Goal: Transaction & Acquisition: Purchase product/service

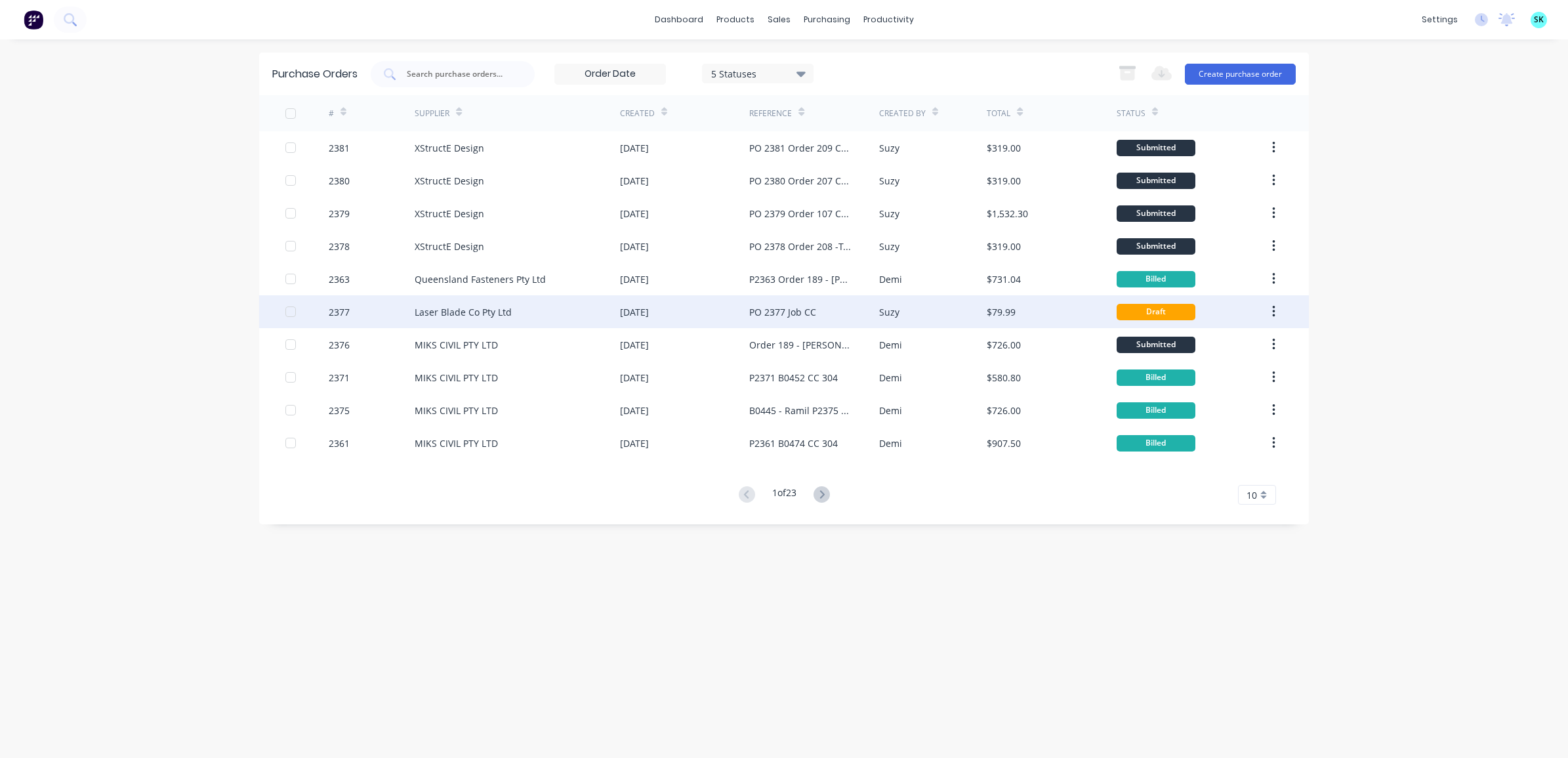
click at [605, 307] on div "Laser Blade Co Pty Ltd" at bounding box center [517, 312] width 206 height 33
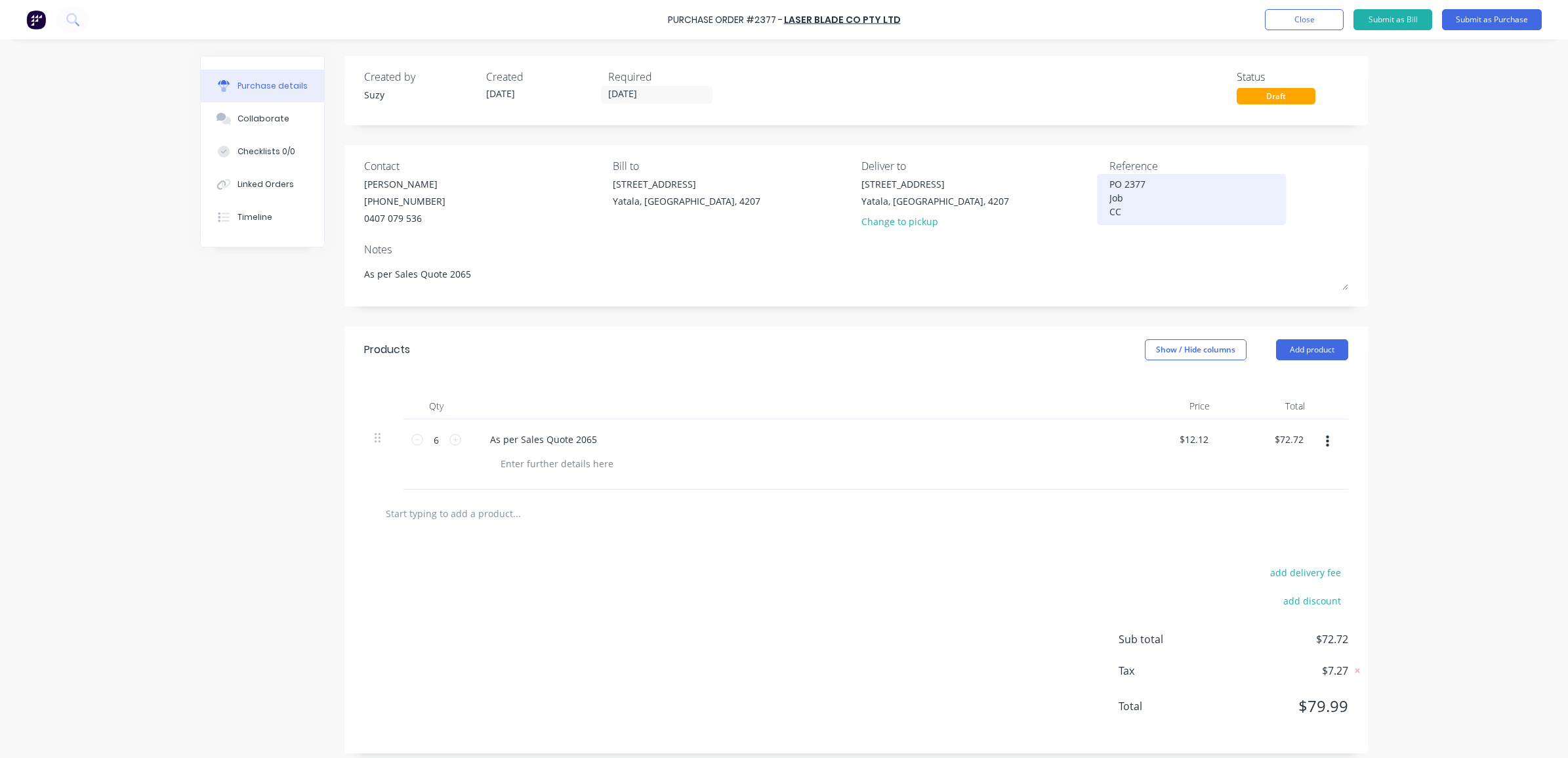
click at [1127, 195] on textarea "PO 2377 Job CC" at bounding box center [1191, 197] width 164 height 41
type textarea "x"
click at [1149, 191] on textarea "PO 2377 Job CC" at bounding box center [1191, 197] width 164 height 41
type textarea "PO 2377 Job 108 CC"
type textarea "x"
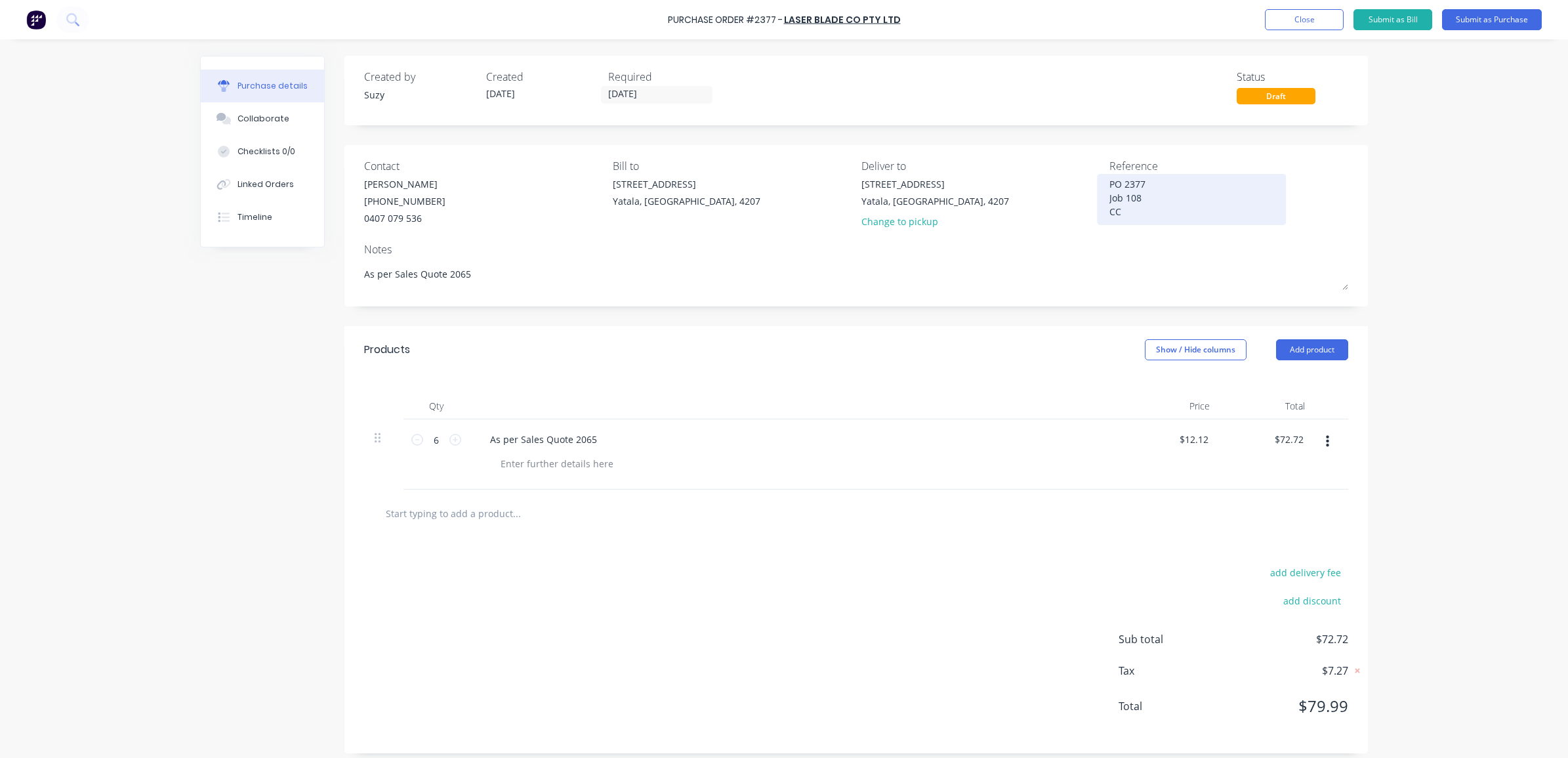
click at [1138, 222] on div "PO 2377 Job 108 CC" at bounding box center [1191, 199] width 164 height 44
click at [1140, 215] on textarea "PO 2377 Job 108 CC" at bounding box center [1191, 197] width 164 height 41
type textarea "PO 2377 Job 108 CC 302"
type textarea "x"
type textarea "PO 2377 Job 108 CC 302"
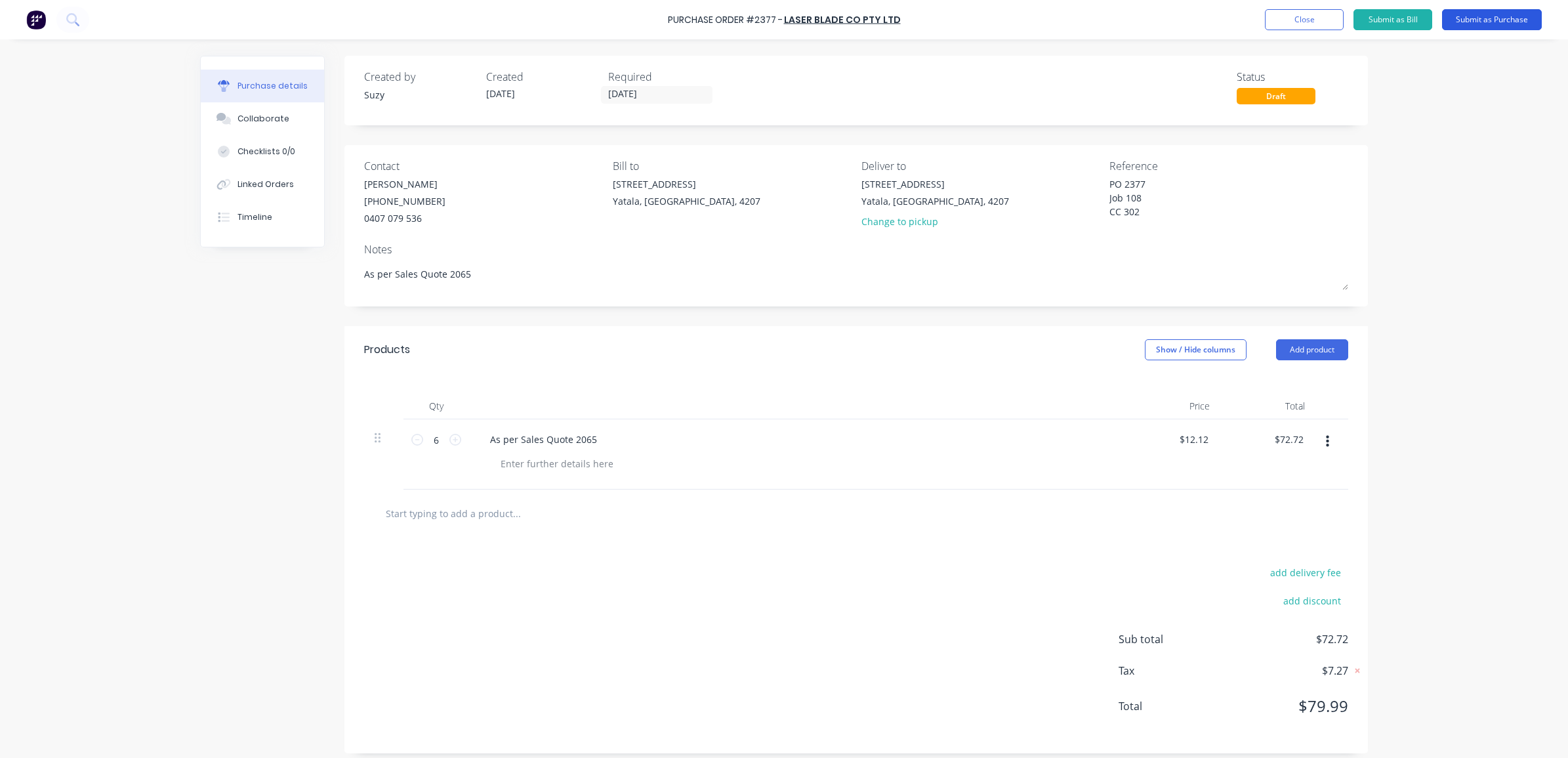
click at [1490, 17] on button "Submit as Purchase" at bounding box center [1492, 20] width 100 height 21
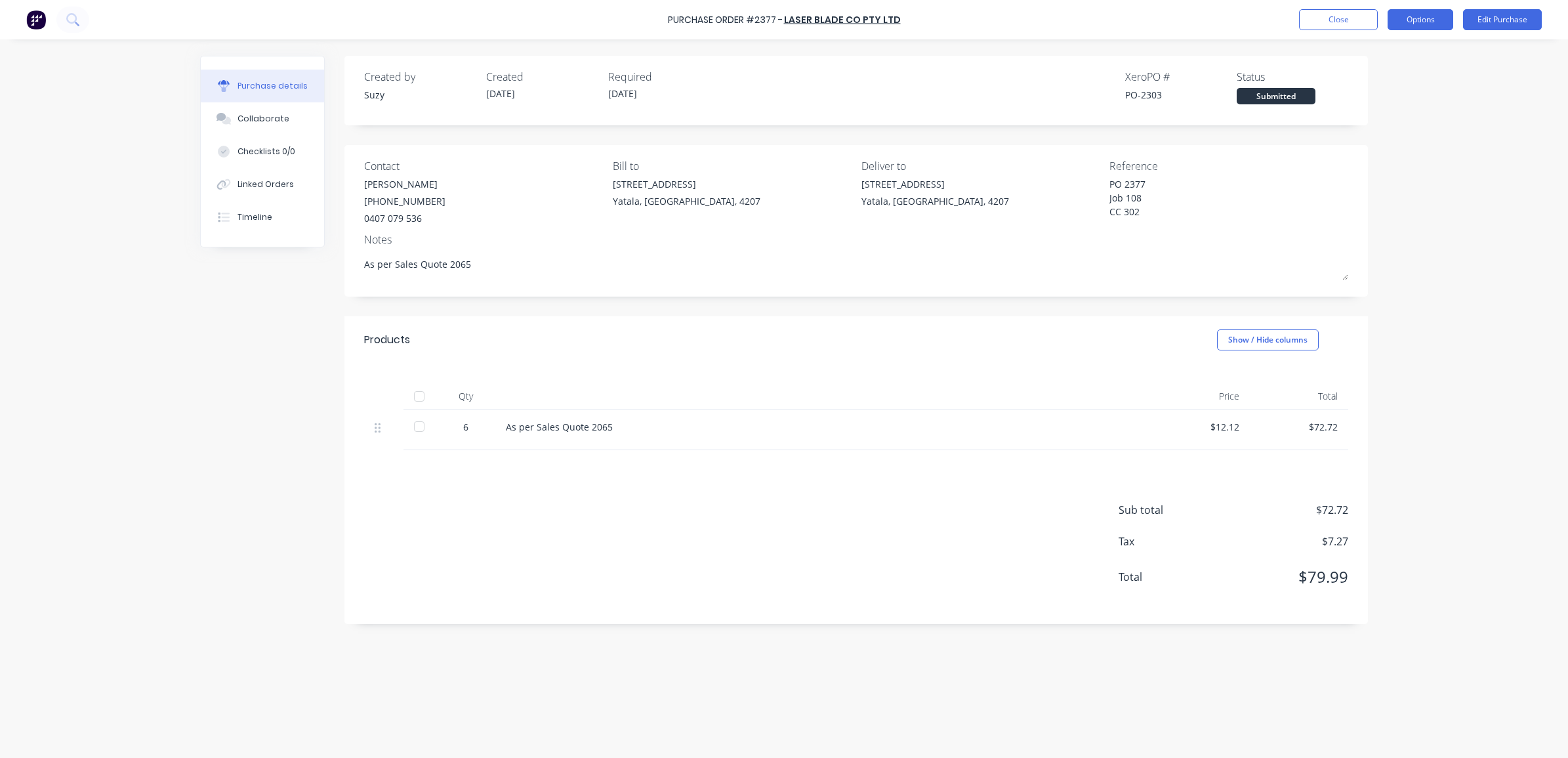
click at [1408, 21] on button "Options" at bounding box center [1421, 20] width 65 height 21
click at [1382, 57] on div "Print / Email" at bounding box center [1391, 54] width 101 height 19
click at [1365, 82] on div "With pricing" at bounding box center [1391, 80] width 101 height 19
type textarea "x"
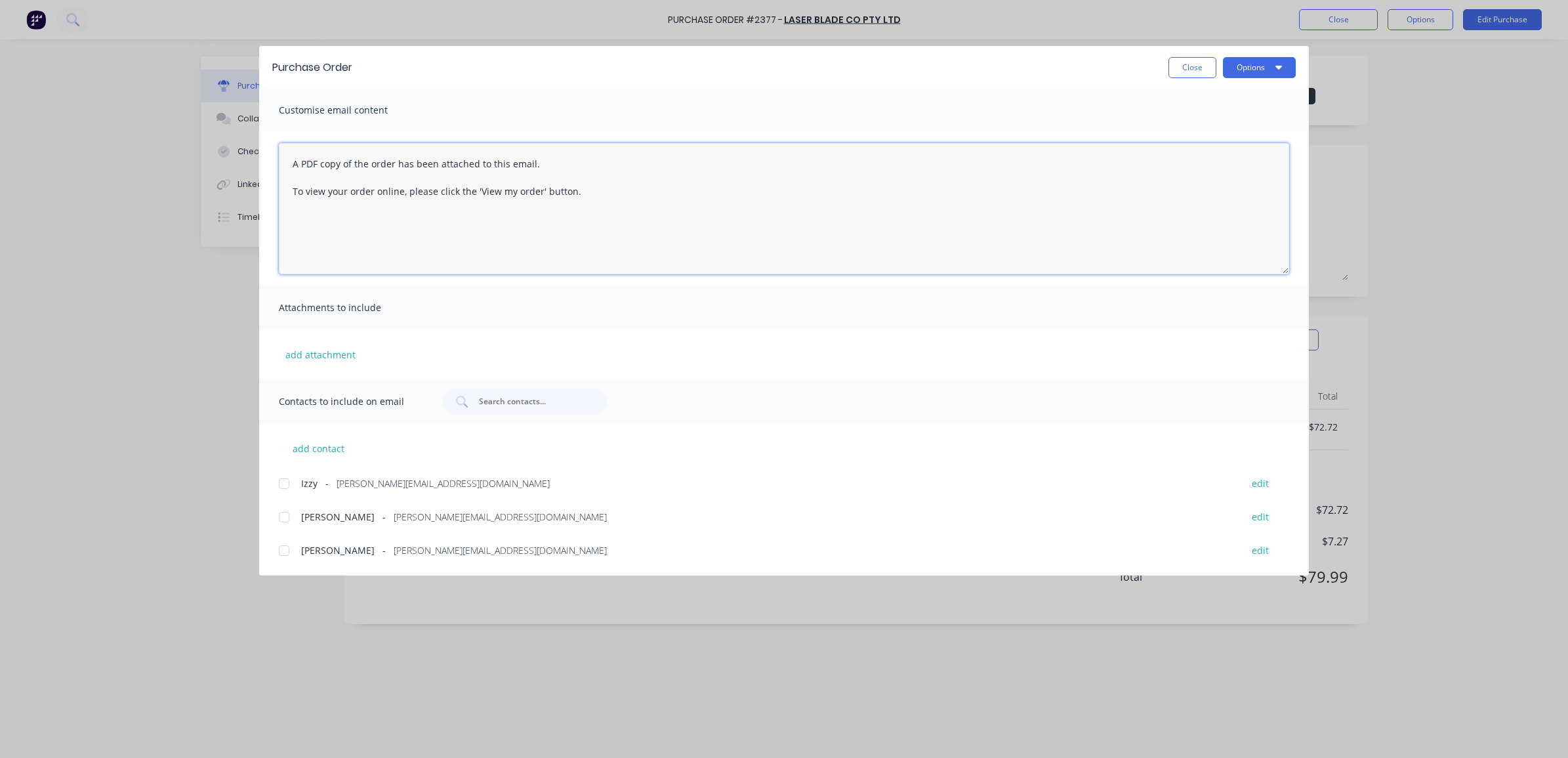
drag, startPoint x: 617, startPoint y: 190, endPoint x: 289, endPoint y: 151, distance: 330.3
click at [289, 151] on textarea "A PDF copy of the order has been attached to this email. To view your order onl…" at bounding box center [784, 209] width 1010 height 132
click at [283, 488] on div at bounding box center [284, 483] width 26 height 26
click at [283, 547] on div at bounding box center [284, 550] width 26 height 26
type textarea "Hi [PERSON_NAME], Please find PO 2377 as per Sales Quote 2065. If you have any …"
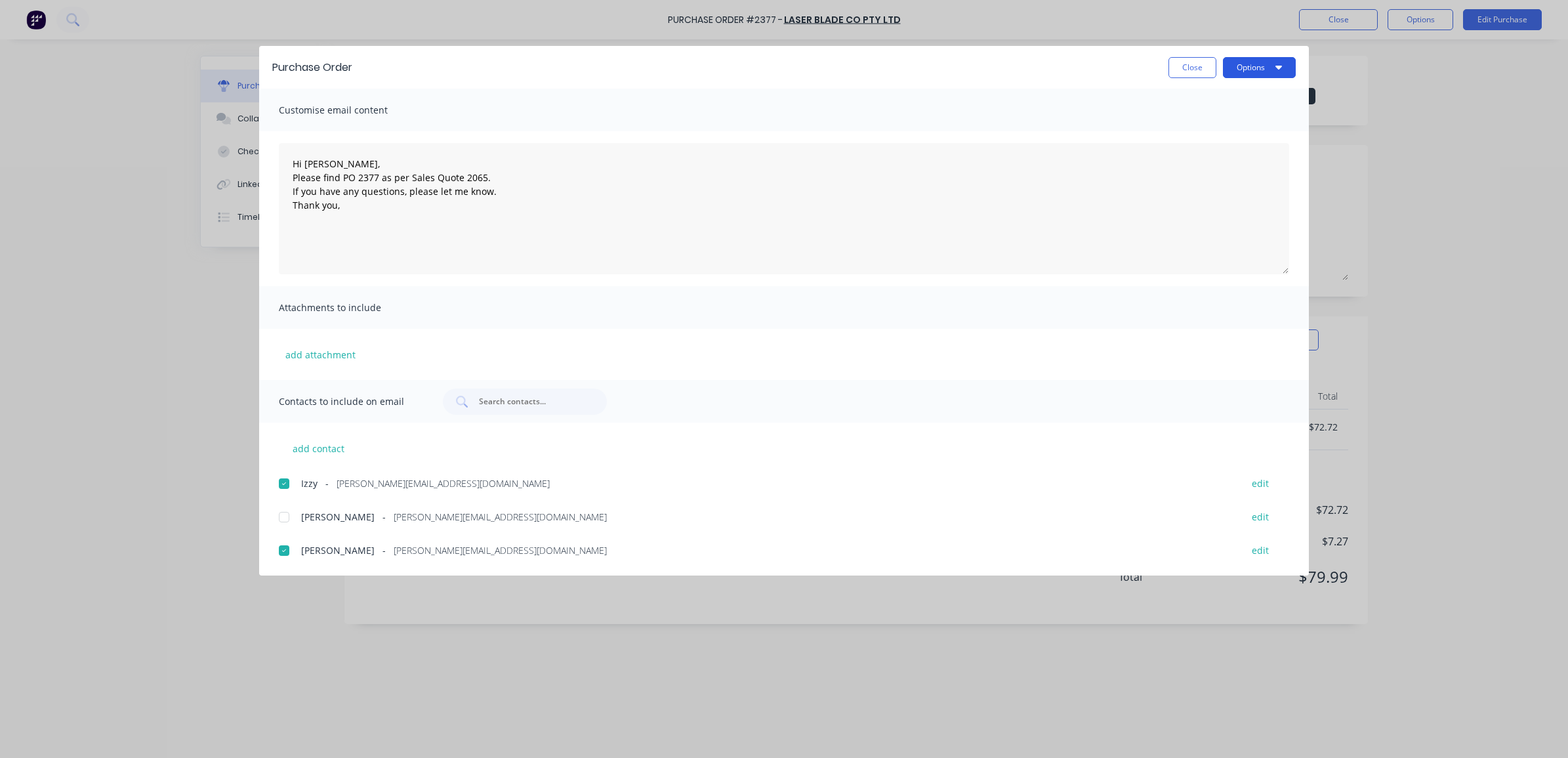
click at [1256, 63] on button "Options" at bounding box center [1259, 67] width 73 height 21
click at [1217, 152] on div "Email" at bounding box center [1233, 153] width 101 height 19
click at [1205, 74] on button "Close" at bounding box center [1193, 67] width 48 height 21
type textarea "x"
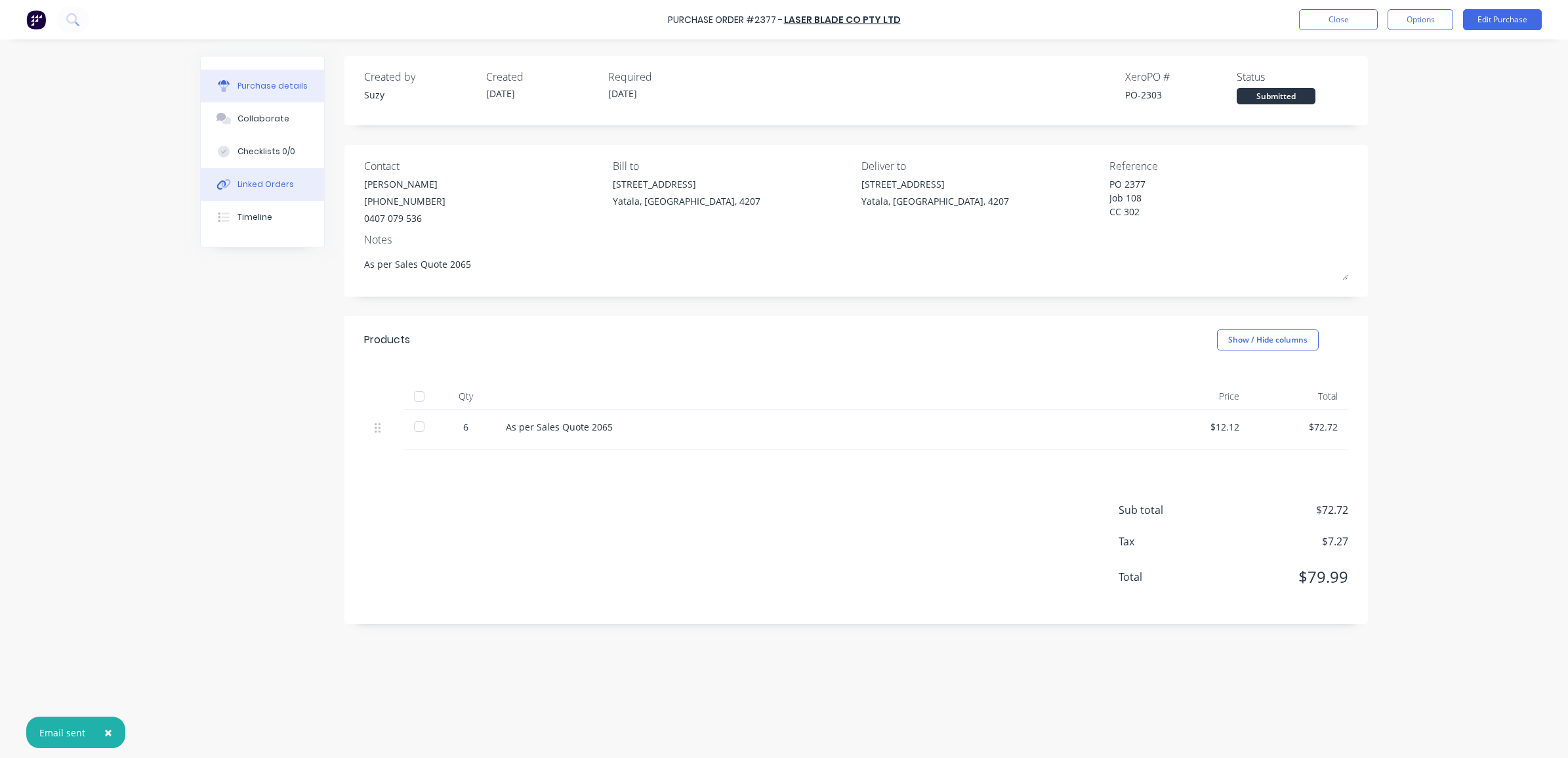
click at [260, 191] on button "Linked Orders" at bounding box center [262, 185] width 123 height 33
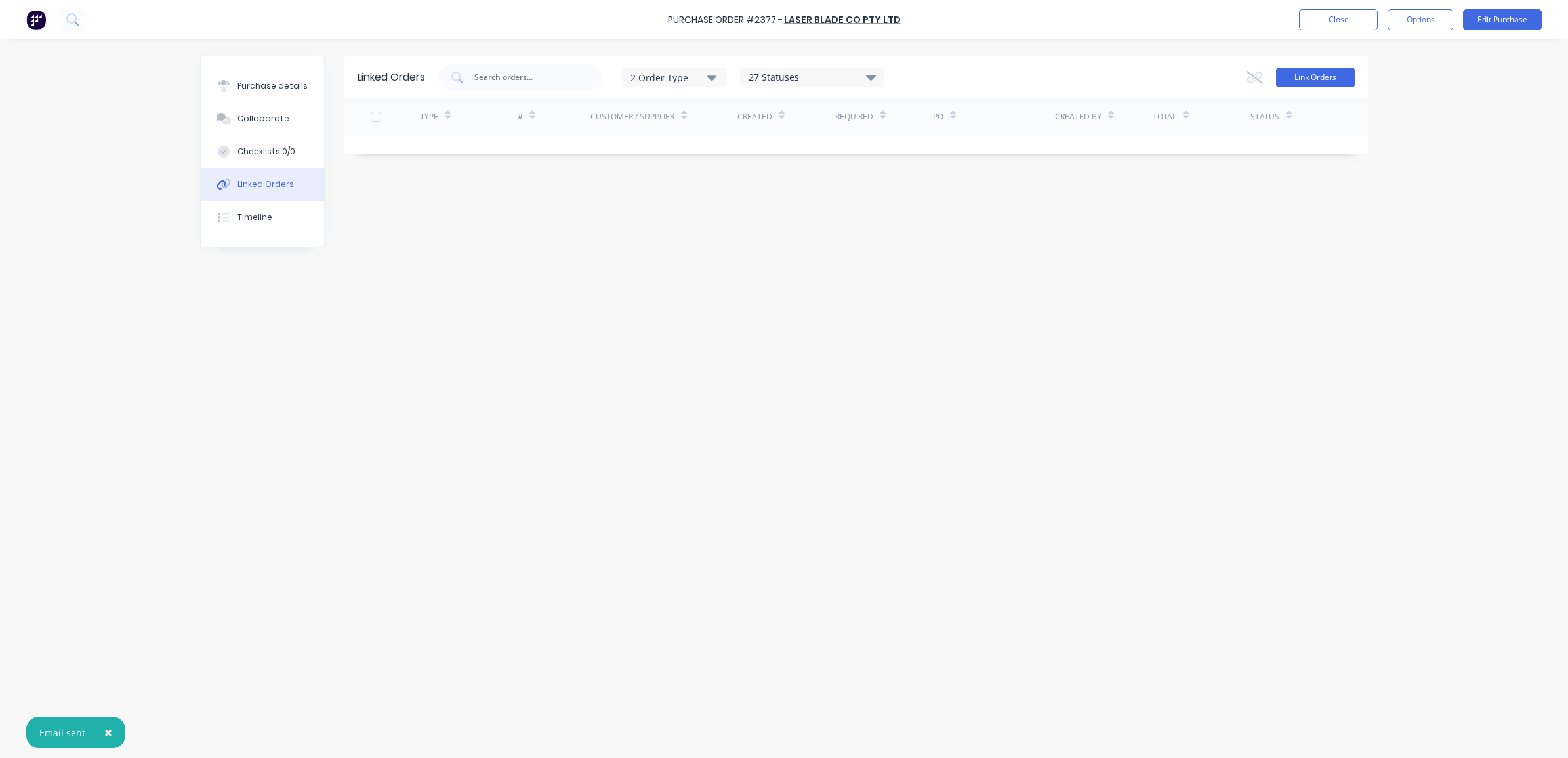
click at [1290, 67] on button "Link Orders" at bounding box center [1316, 77] width 79 height 19
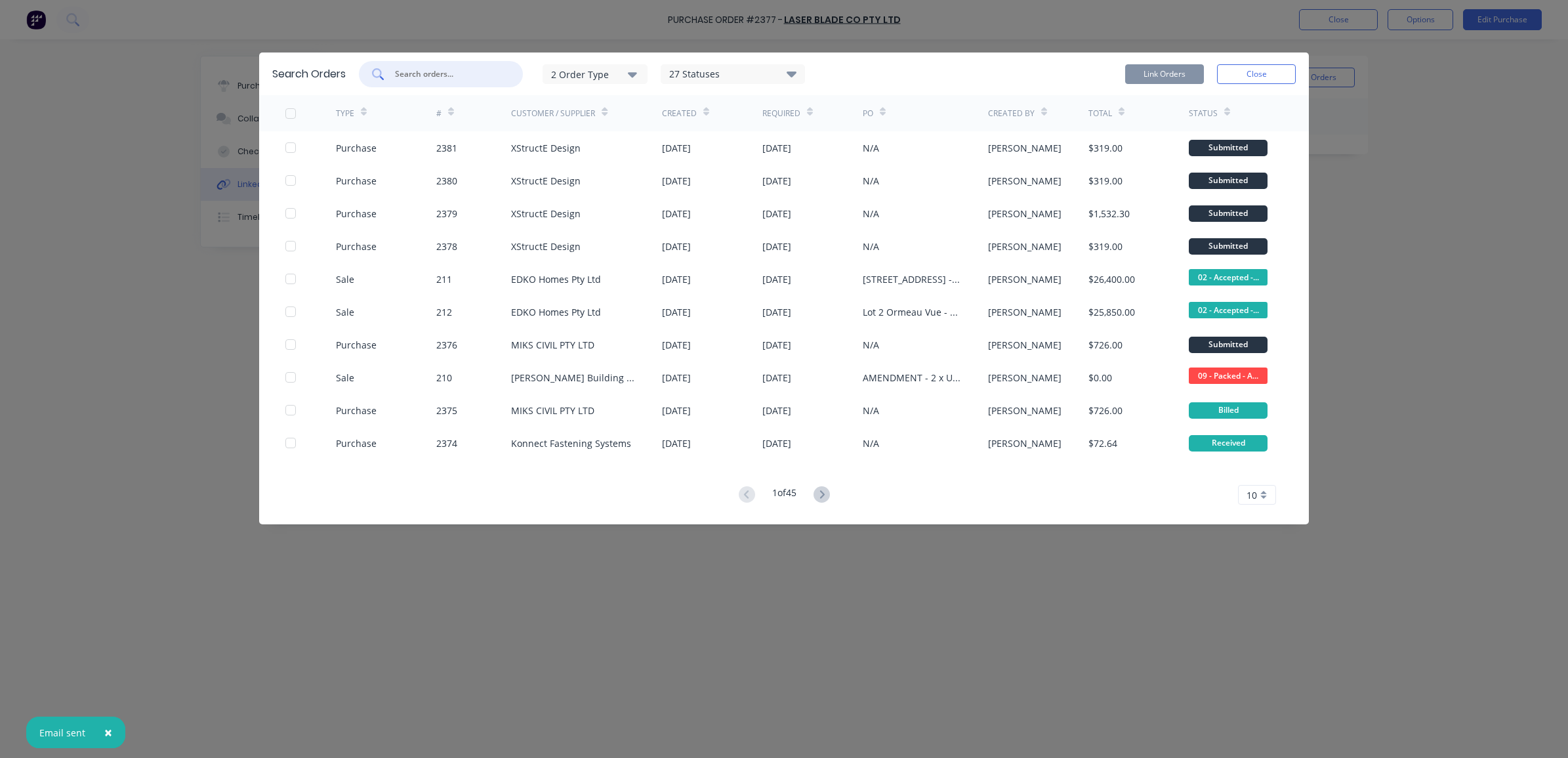
click at [460, 77] on input "text" at bounding box center [448, 74] width 109 height 13
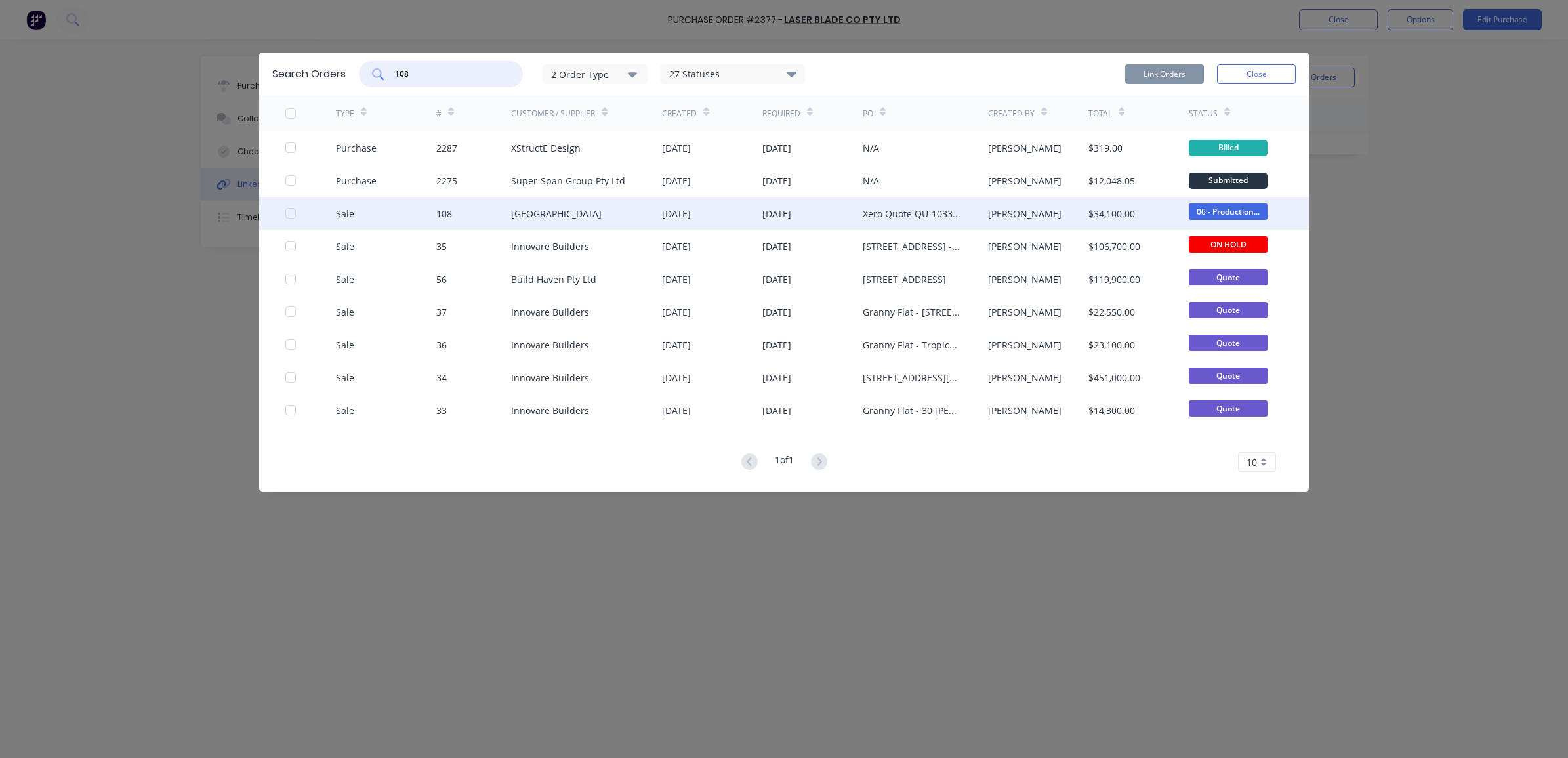
click at [287, 214] on div at bounding box center [290, 213] width 26 height 26
type input "108"
click at [1161, 70] on button "Link Orders" at bounding box center [1165, 74] width 79 height 19
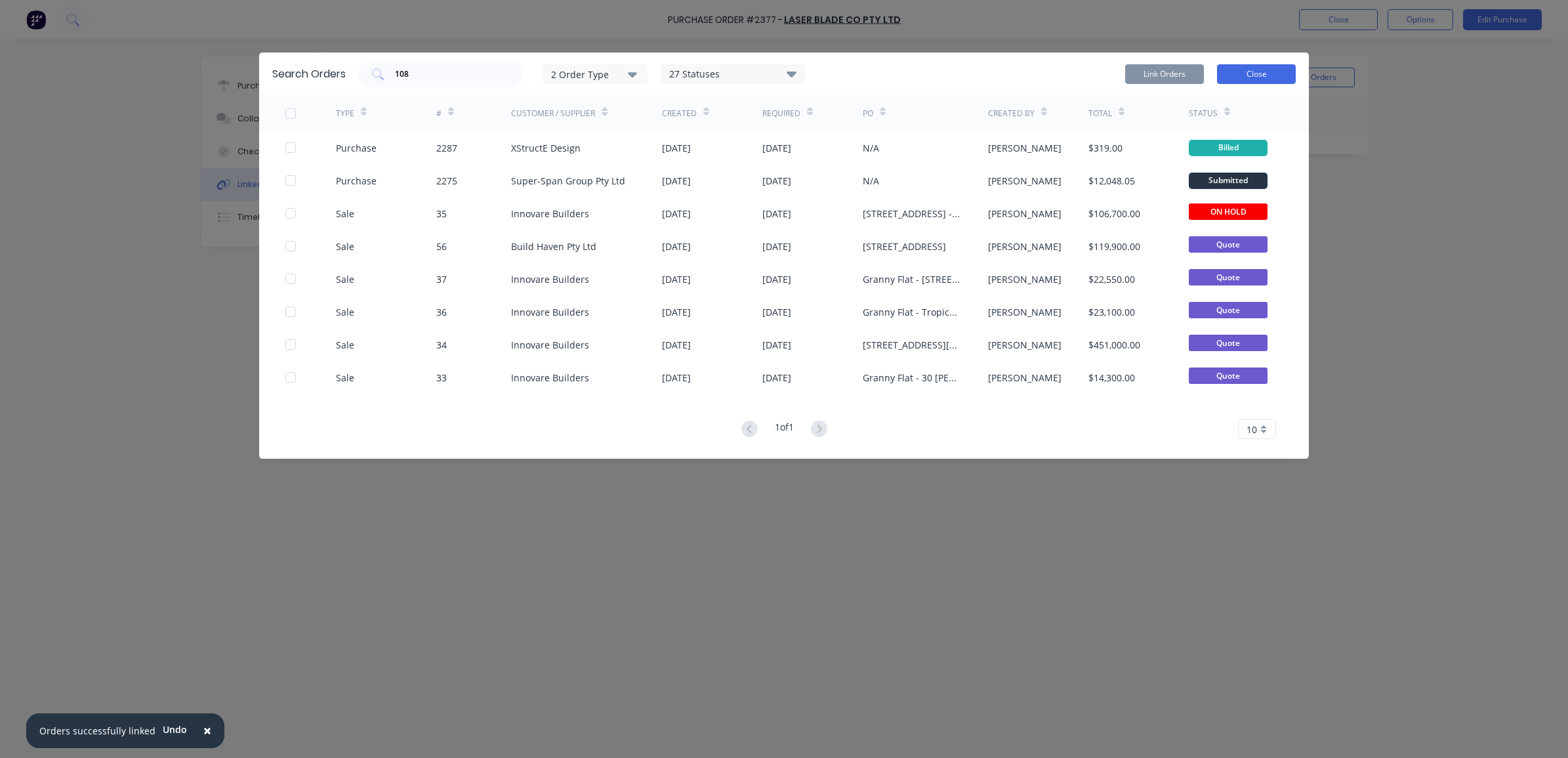
click at [1254, 67] on button "Close" at bounding box center [1257, 74] width 79 height 19
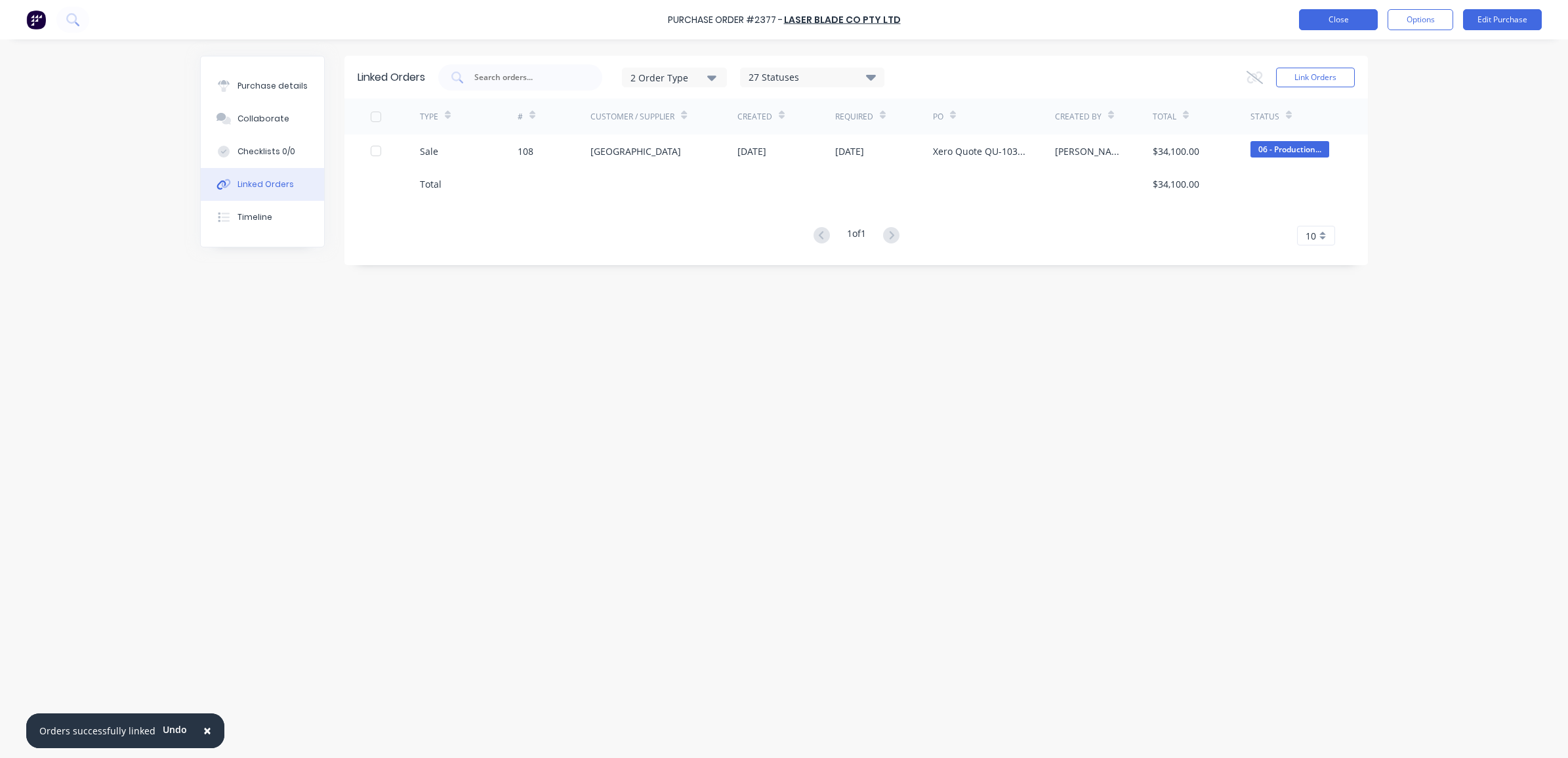
click at [1344, 19] on button "Close" at bounding box center [1339, 20] width 79 height 21
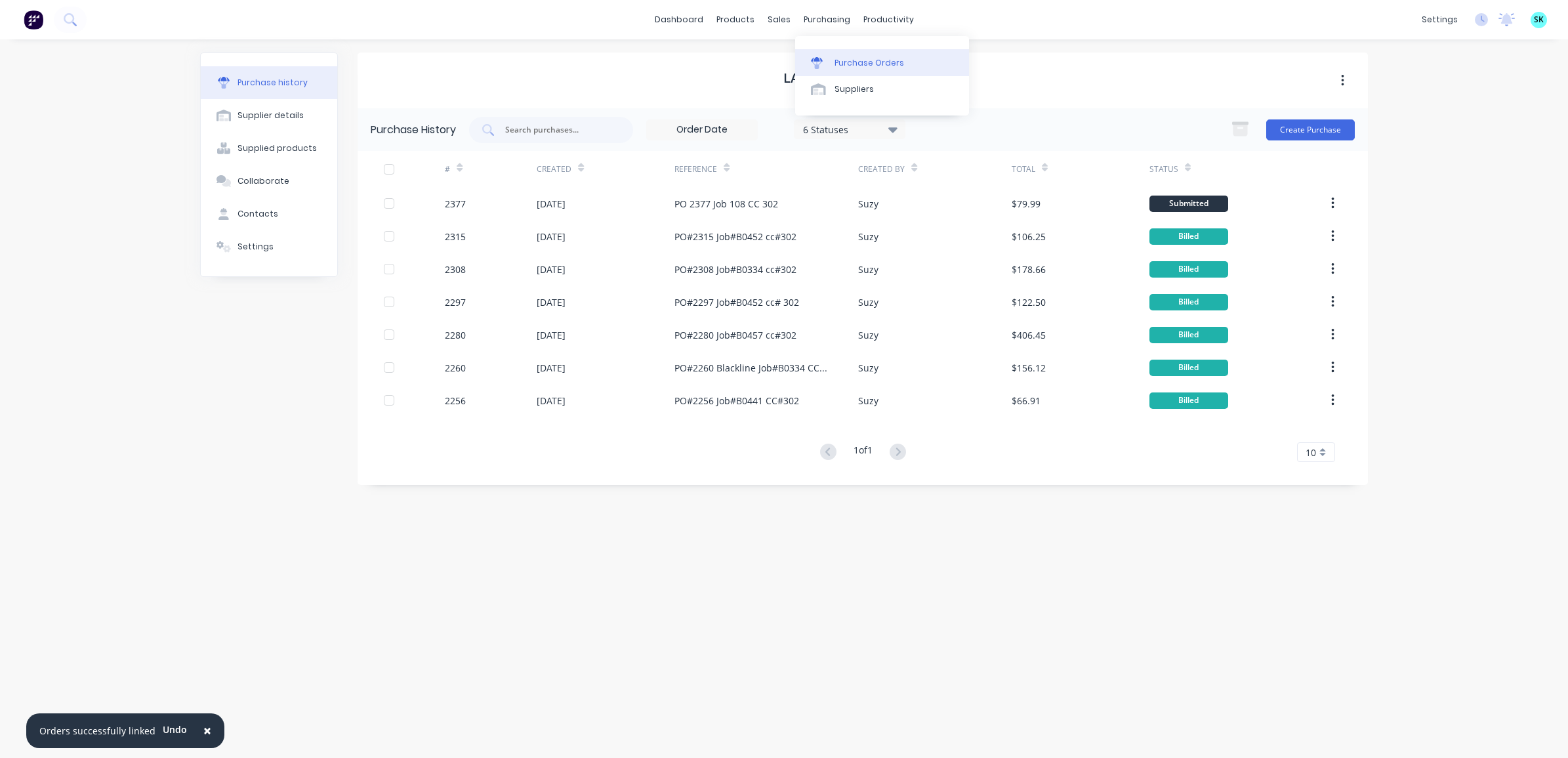
click at [822, 53] on link "Purchase Orders" at bounding box center [882, 62] width 174 height 26
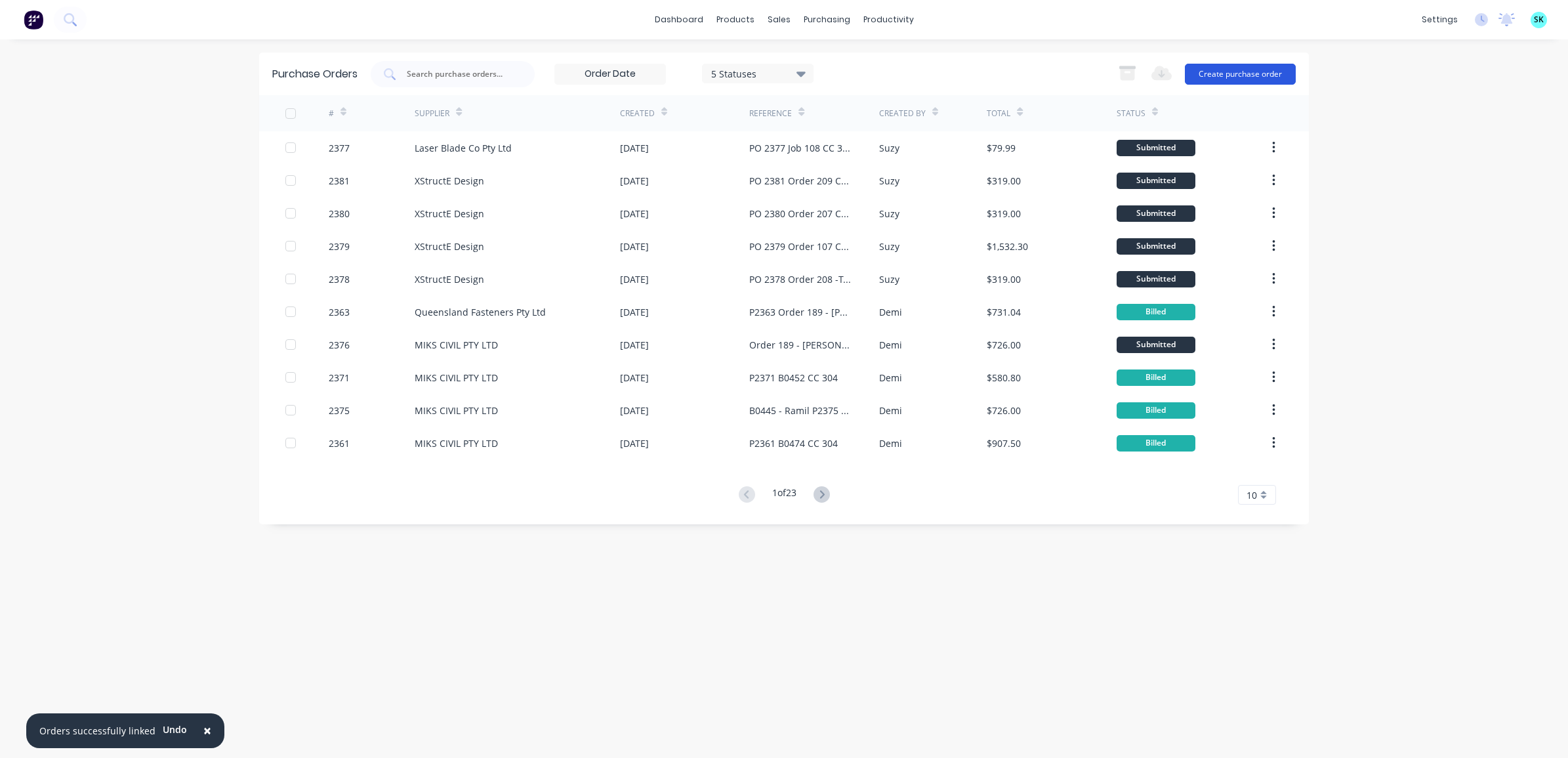
click at [1230, 74] on button "Create purchase order" at bounding box center [1240, 74] width 111 height 21
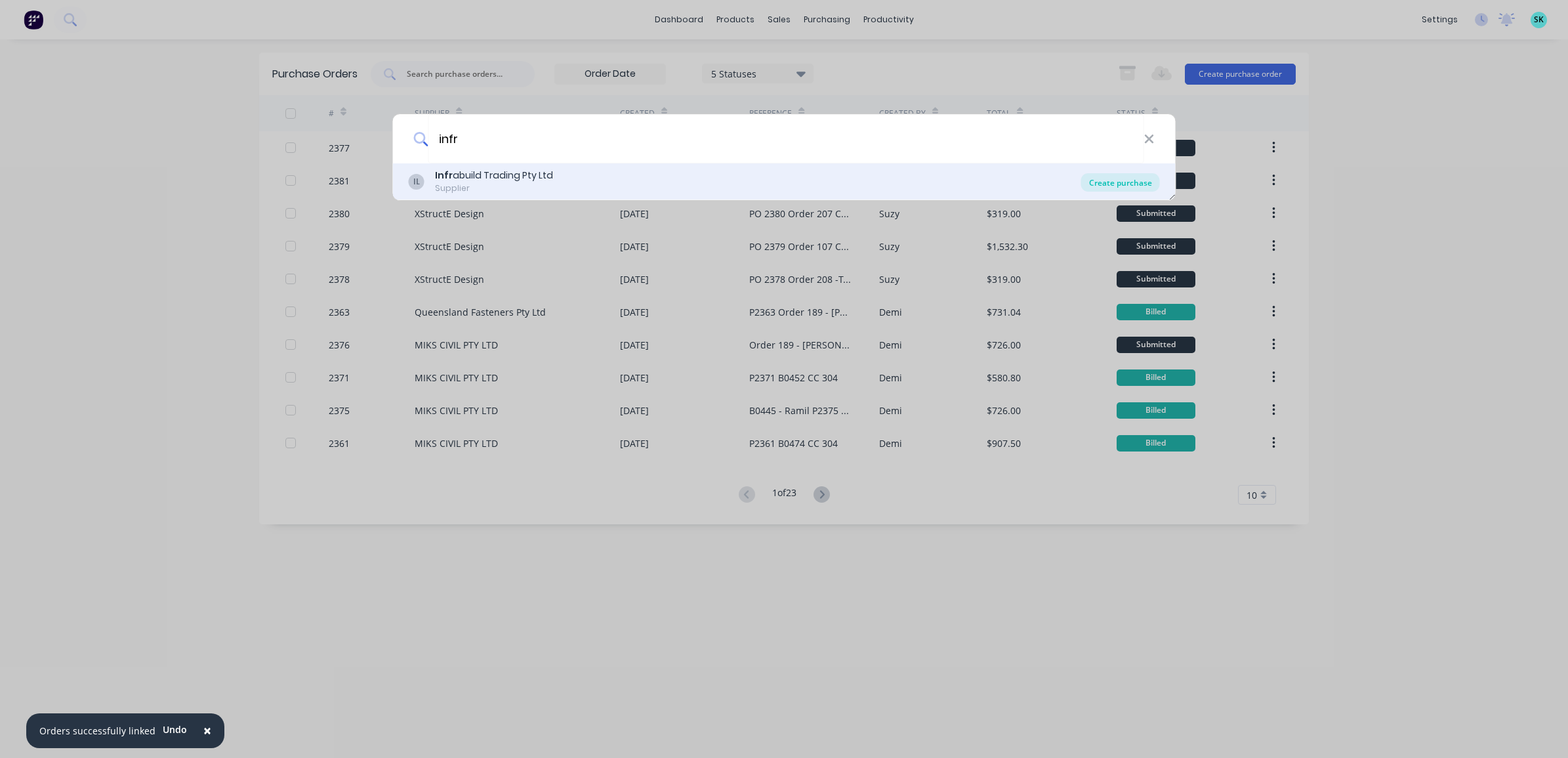
type input "infr"
click at [1111, 188] on div "Create purchase" at bounding box center [1121, 182] width 79 height 18
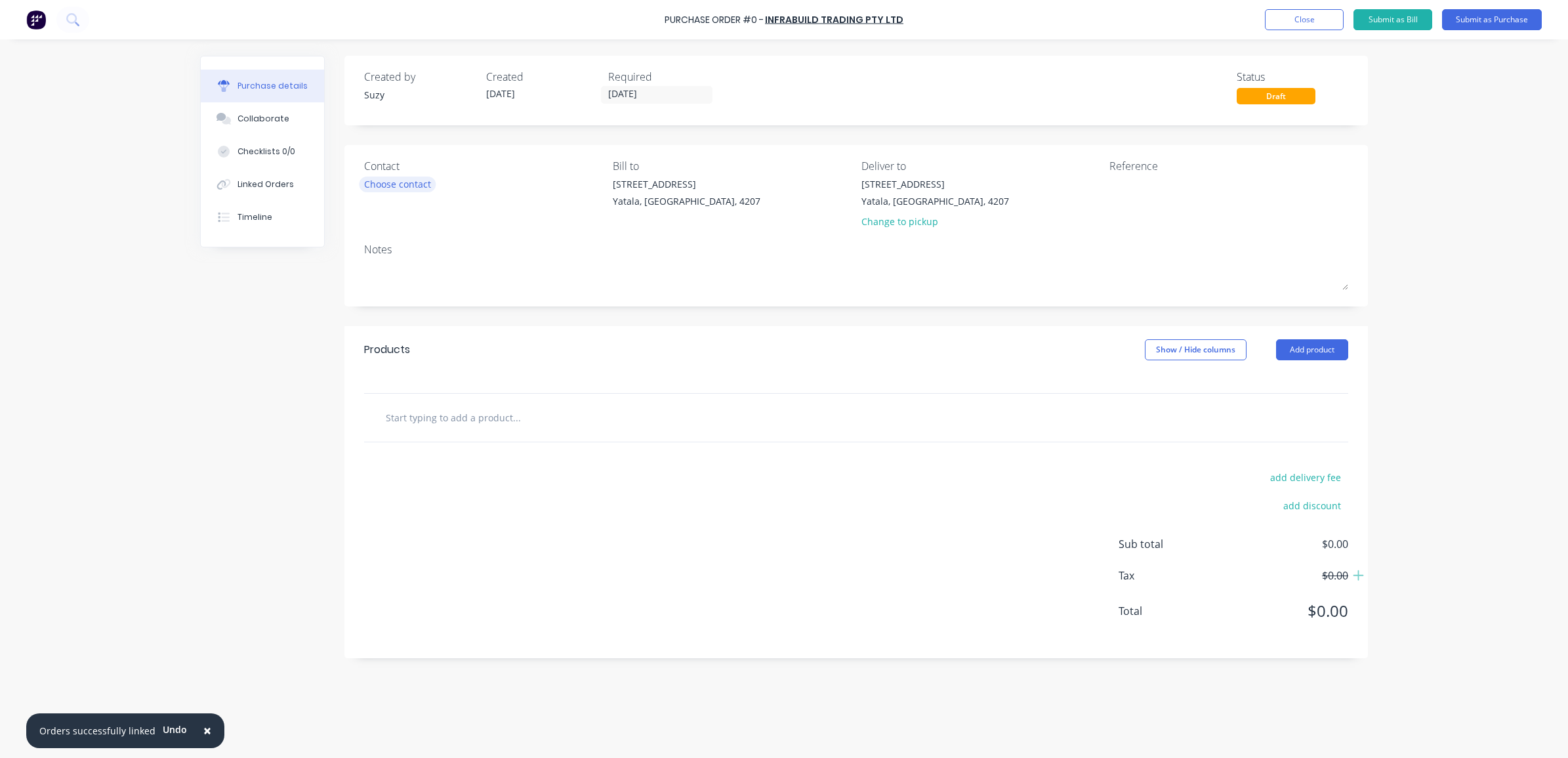
click at [420, 182] on div "Choose contact" at bounding box center [398, 184] width 67 height 13
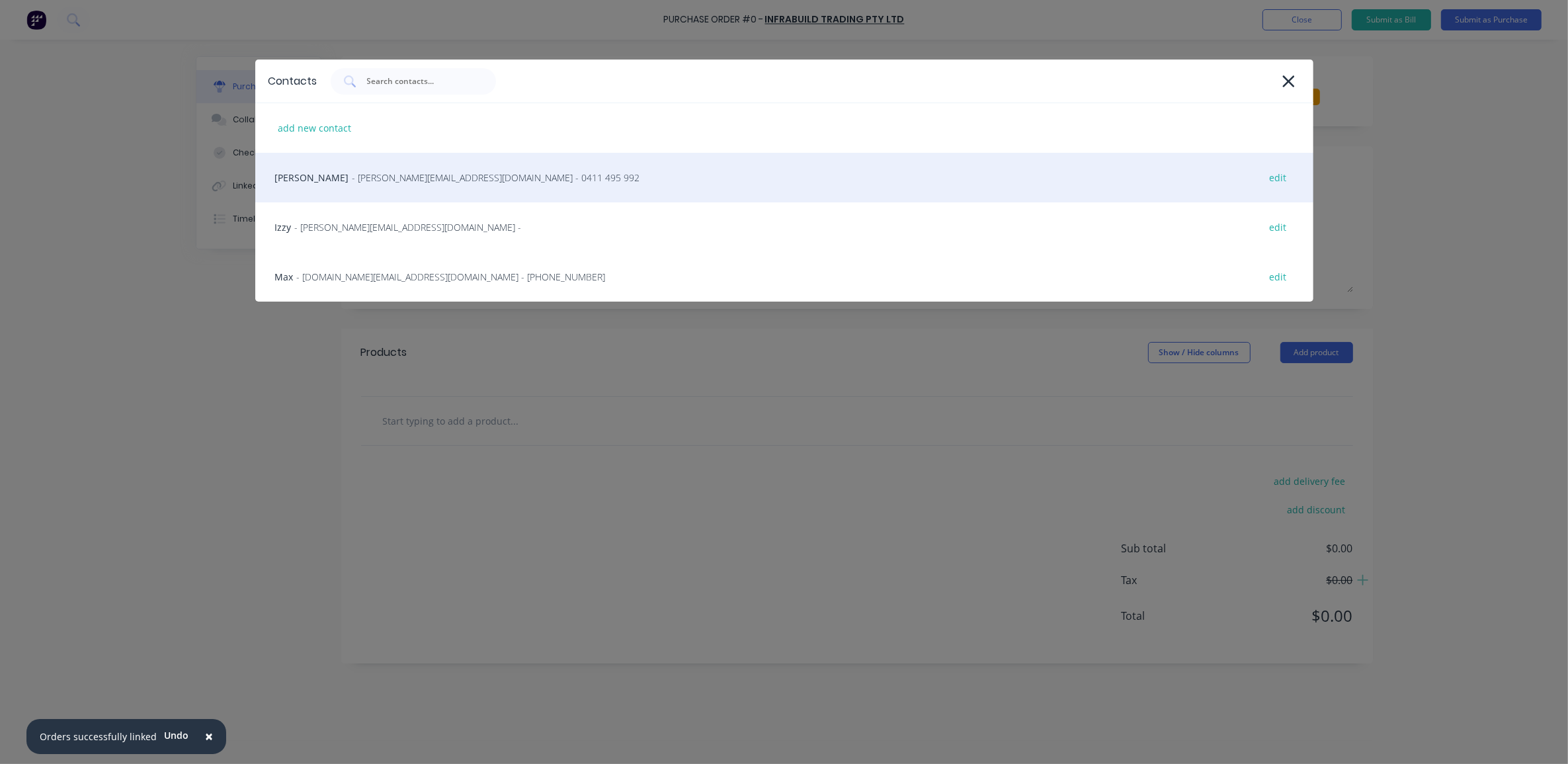
click at [361, 179] on span "- [PERSON_NAME][EMAIL_ADDRESS][DOMAIN_NAME] - 0411 495 992" at bounding box center [496, 177] width 288 height 14
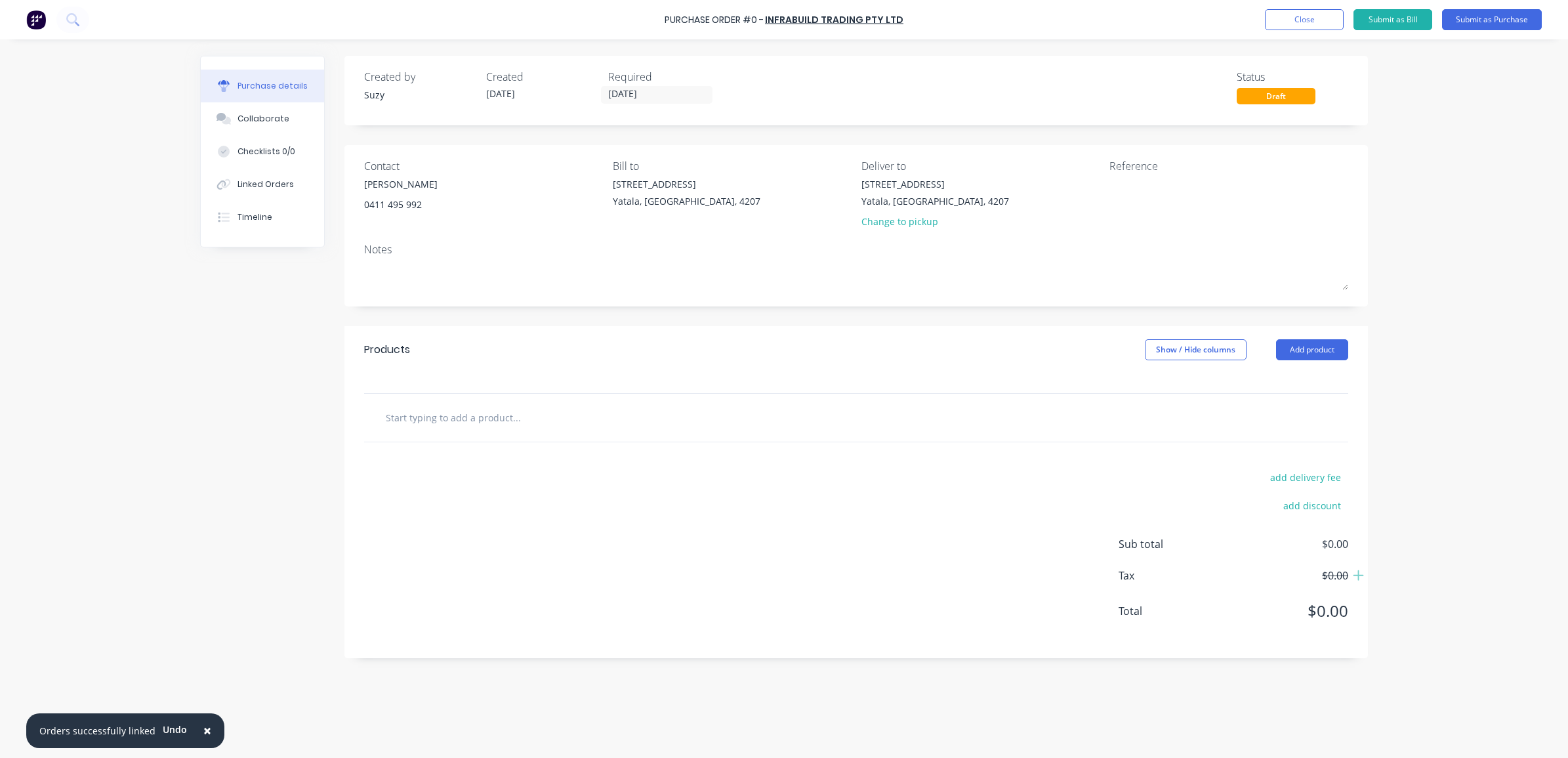
click at [413, 428] on input "text" at bounding box center [516, 417] width 262 height 26
click at [425, 421] on input "text" at bounding box center [516, 417] width 262 height 26
paste input "89 X 89 X 3.5 DURAGALPLUS RHS"
type input "89 X 89 X 3.5 DURAGALPLUS RHS"
click at [538, 471] on button "Add 89 X 89 X 3.5 DURAGALPLUS RHS to order" at bounding box center [587, 467] width 394 height 42
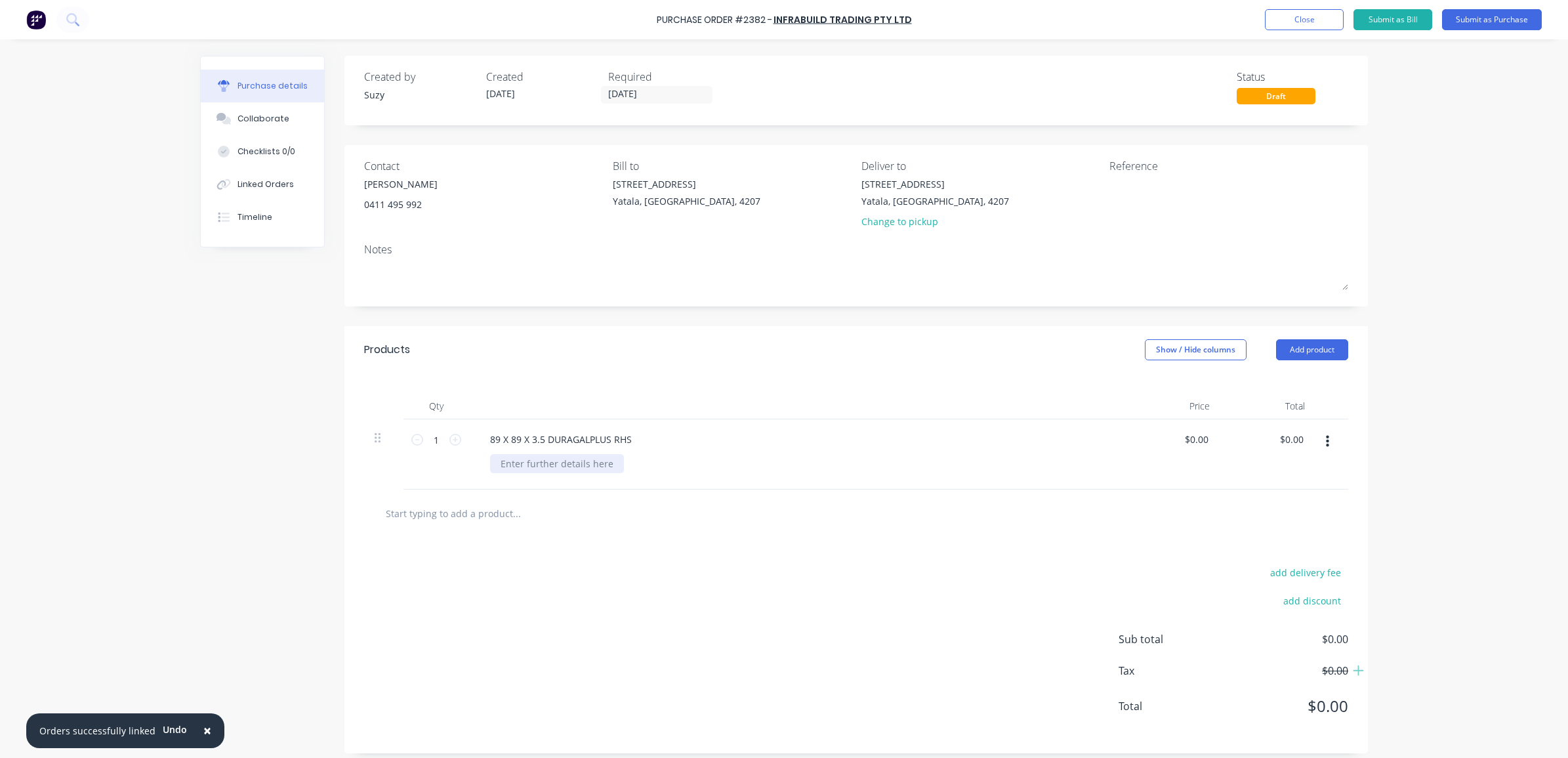
click at [550, 467] on div at bounding box center [557, 464] width 134 height 19
paste div
click at [605, 518] on input "text" at bounding box center [516, 513] width 262 height 26
click at [611, 467] on div "AS1163 C350L0 GREY END" at bounding box center [558, 464] width 135 height 19
click at [770, 467] on div "AS1163 C350L0 GREY END (100G/M2 GAL IN/OUTSIDE) 8.000M -" at bounding box center [638, 464] width 297 height 19
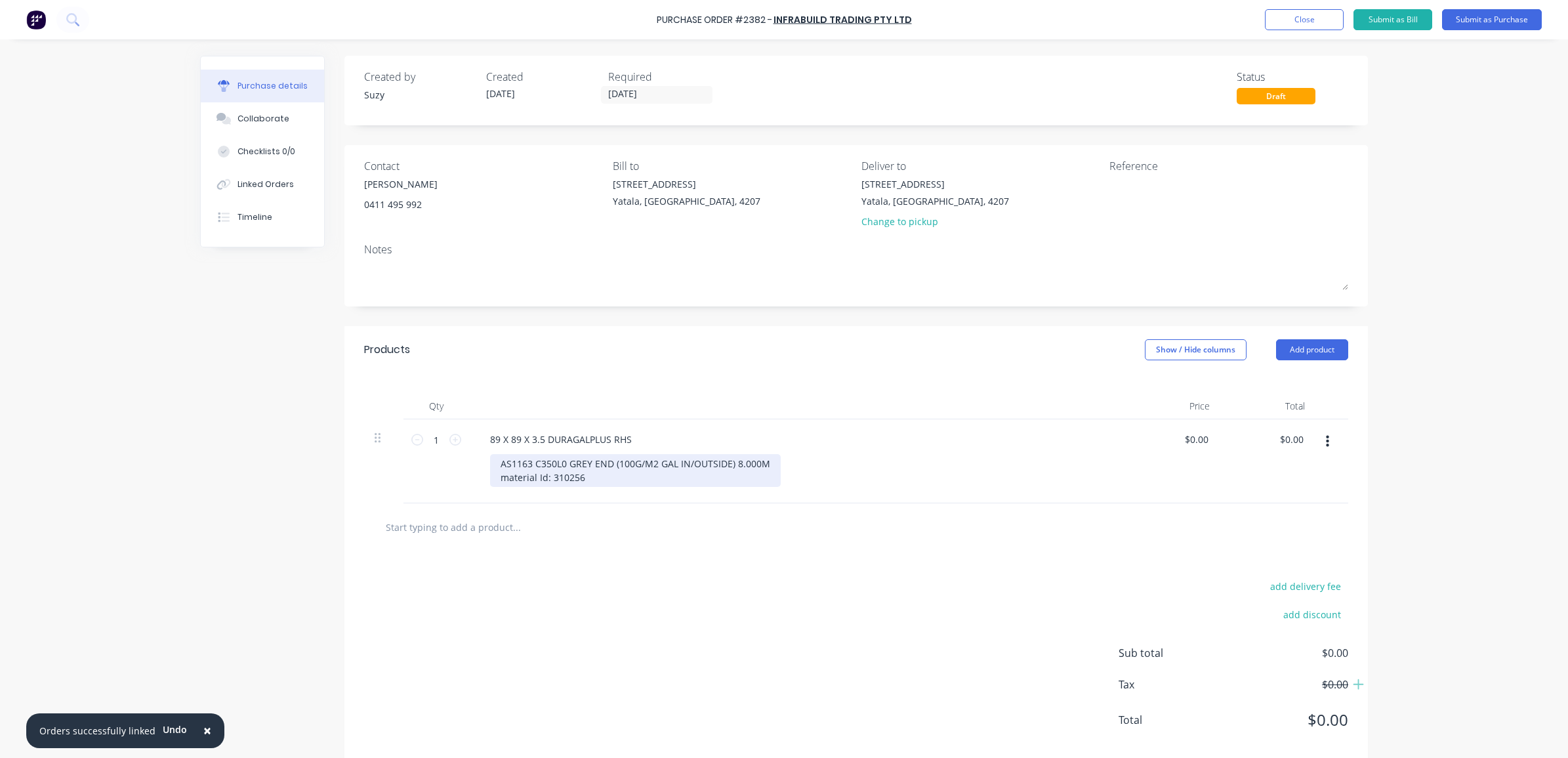
click at [499, 481] on div "AS1163 C350L0 GREY END (100G/M2 GAL IN/OUTSIDE) 8.000M material Id: 310256" at bounding box center [635, 470] width 290 height 33
click at [561, 499] on div "89 X 89 X 3.5 DURAGALPLUS RHS AS1163 C350L0 GREY END (100G/M2 GAL IN/OUTSIDE) 8…" at bounding box center [797, 461] width 657 height 84
drag, startPoint x: 1203, startPoint y: 442, endPoint x: 1157, endPoint y: 441, distance: 46.0
click at [1157, 441] on div "0.00 0.00" at bounding box center [1173, 461] width 95 height 84
type input "$191.05"
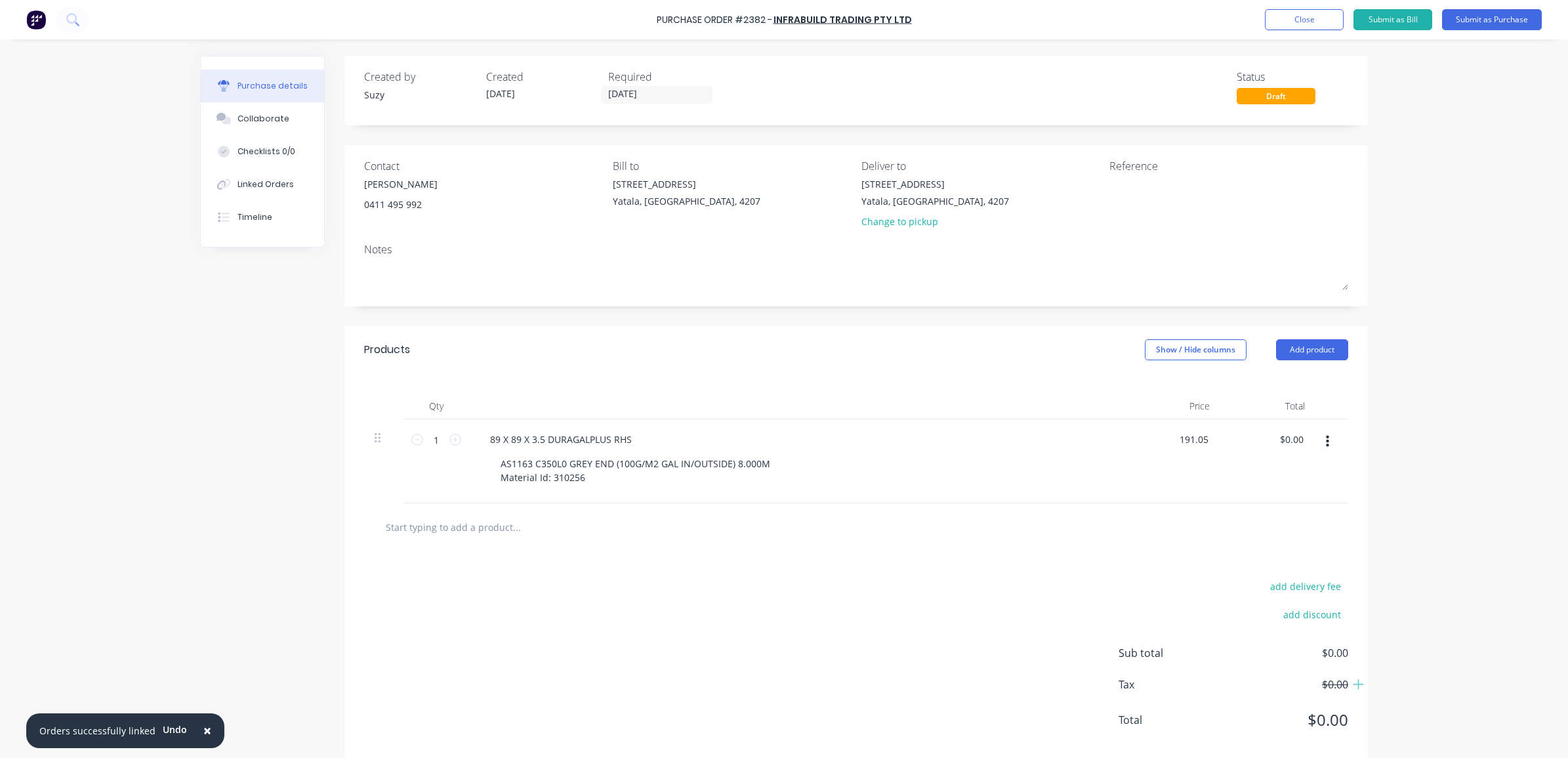
type input "$191.05"
click at [1112, 506] on div at bounding box center [857, 528] width 984 height 48
click at [1130, 190] on textarea at bounding box center [1191, 191] width 164 height 30
type textarea "PO 2382 Order 108 CC 302"
click at [1490, 20] on button "Submit as Purchase" at bounding box center [1492, 20] width 100 height 21
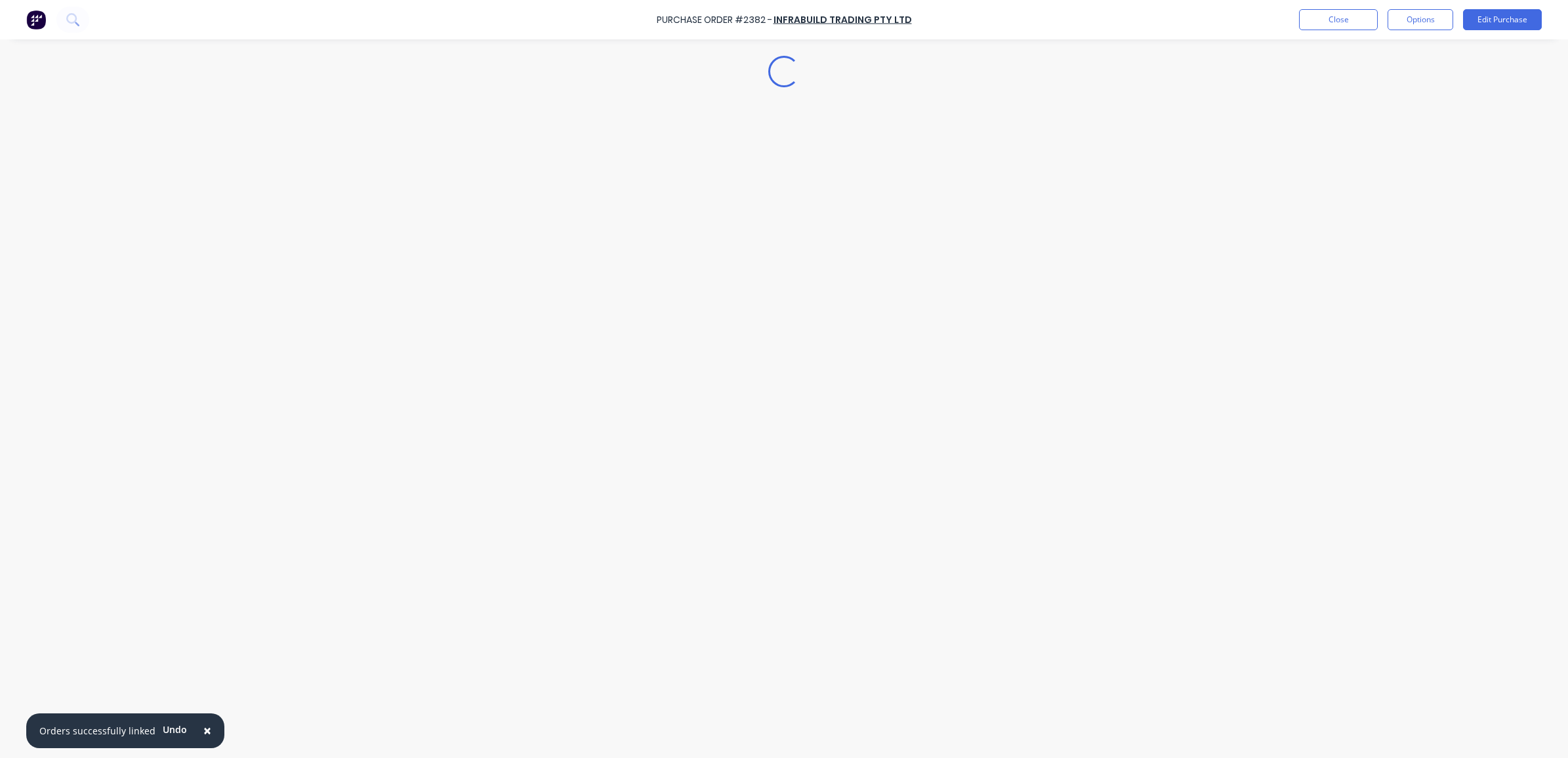
type textarea "x"
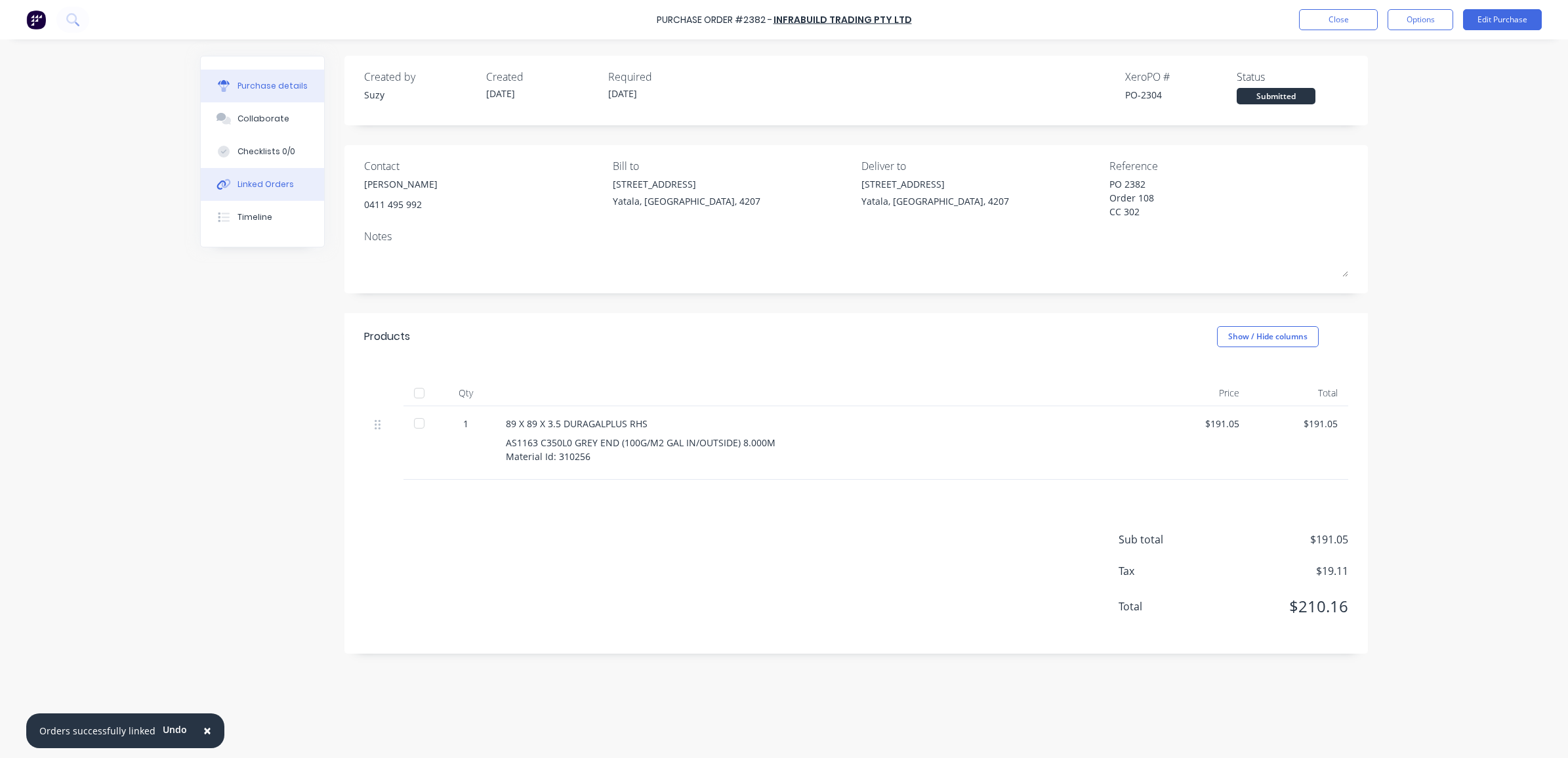
click at [292, 182] on button "Linked Orders" at bounding box center [262, 185] width 123 height 33
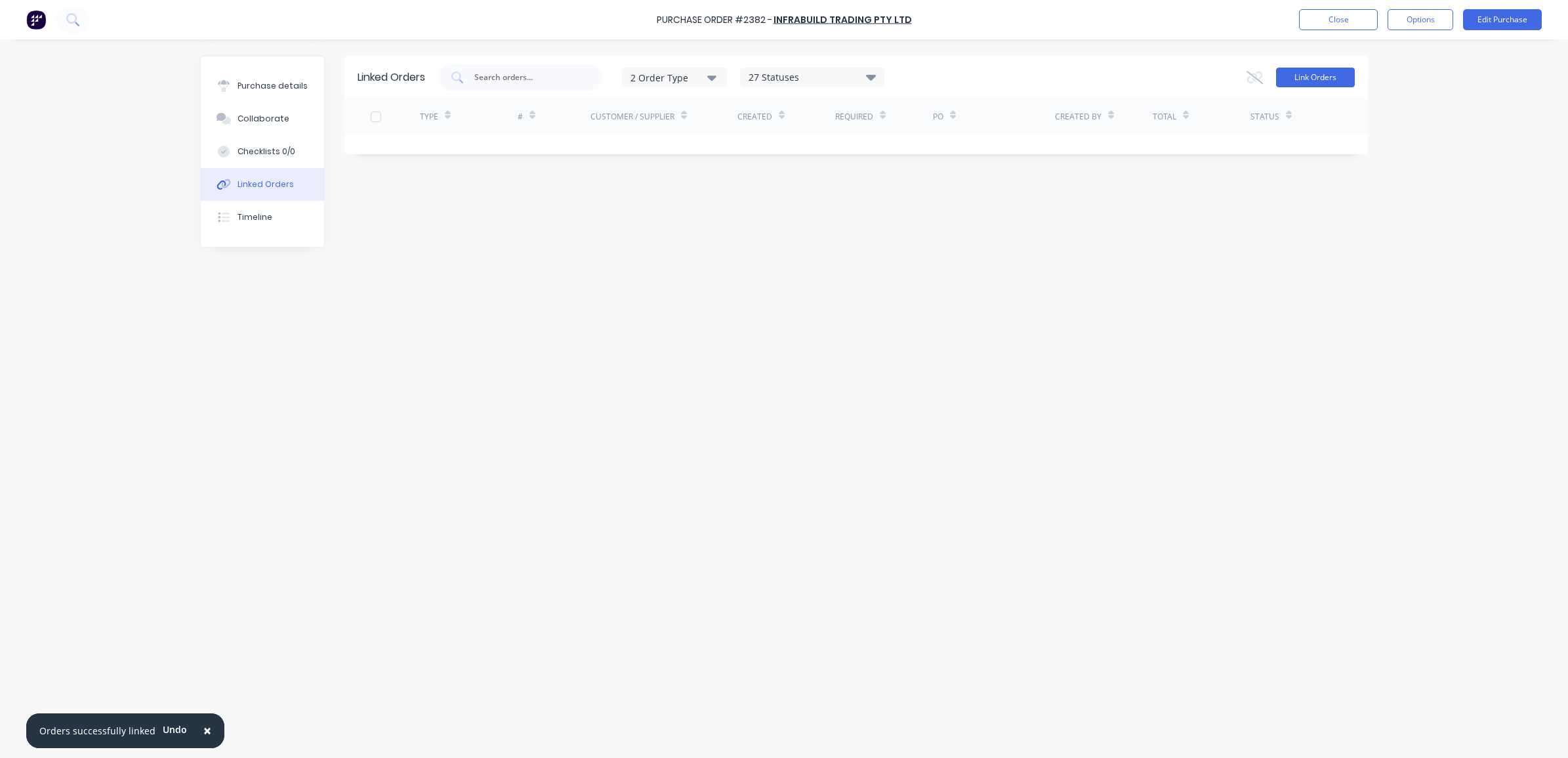
click at [1326, 80] on button "Link Orders" at bounding box center [1316, 77] width 79 height 19
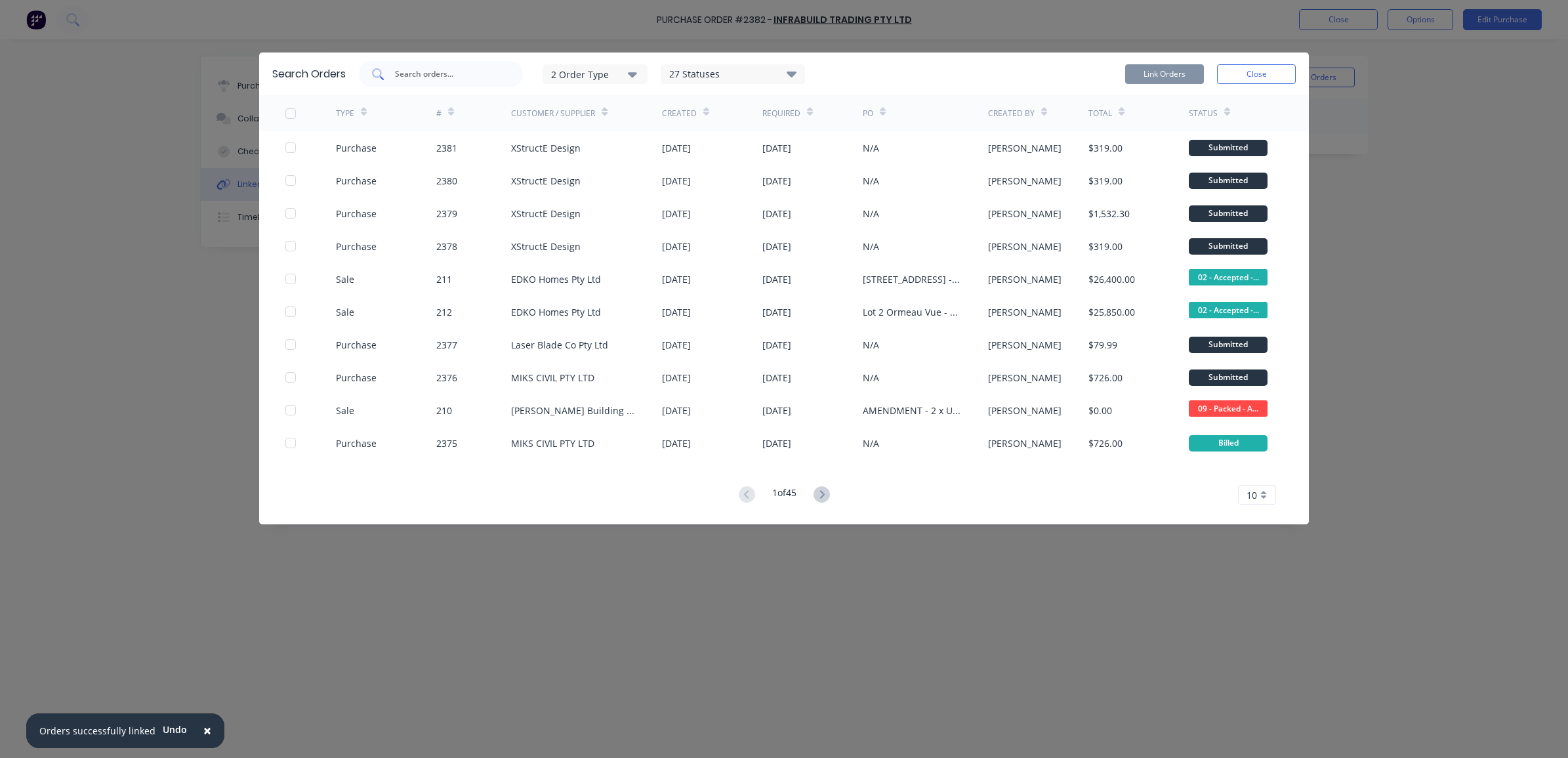
click at [431, 65] on div at bounding box center [440, 73] width 164 height 26
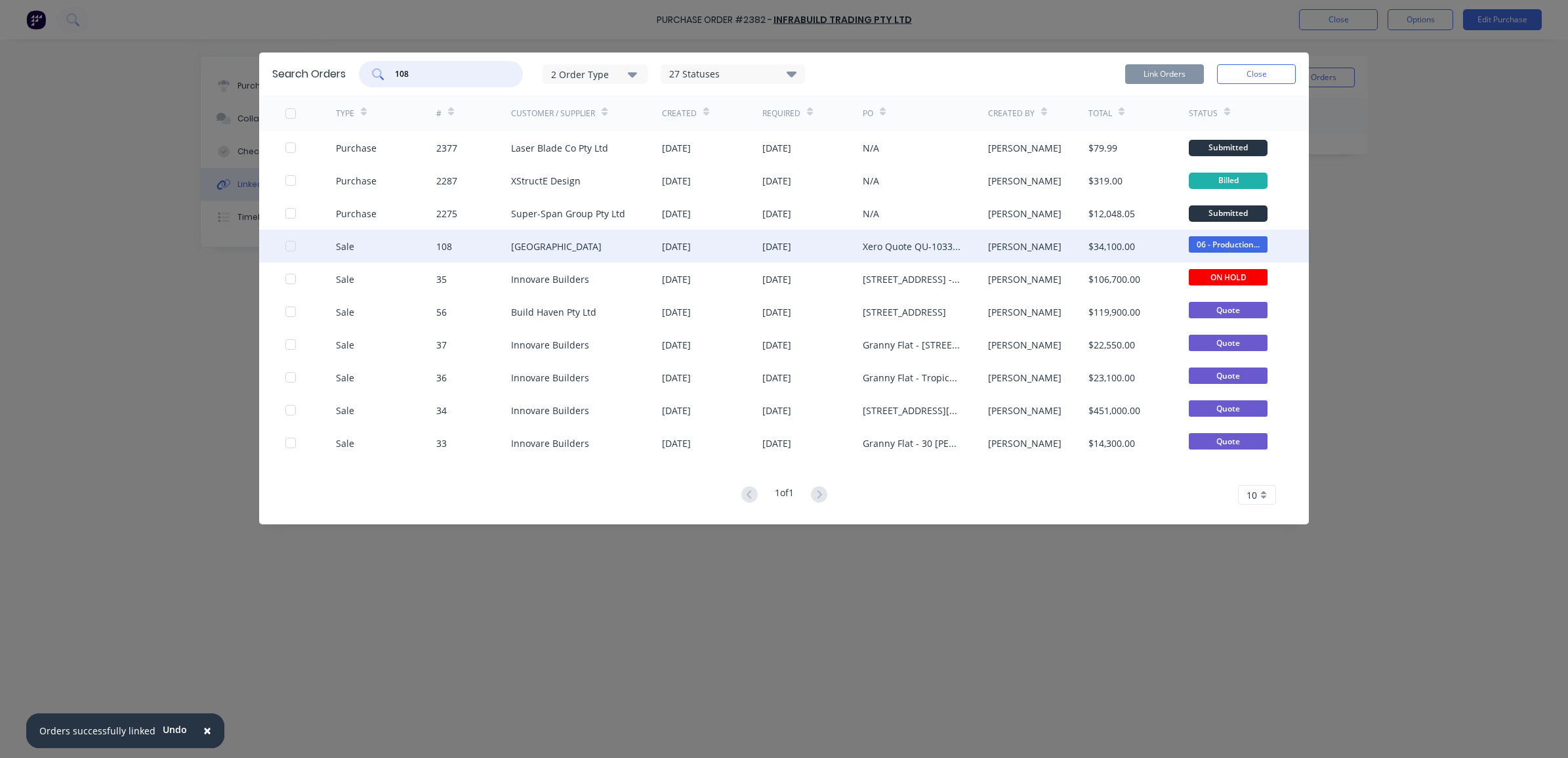
click at [286, 246] on div at bounding box center [290, 245] width 26 height 26
type input "108"
click at [1173, 69] on button "Link Orders" at bounding box center [1165, 74] width 79 height 19
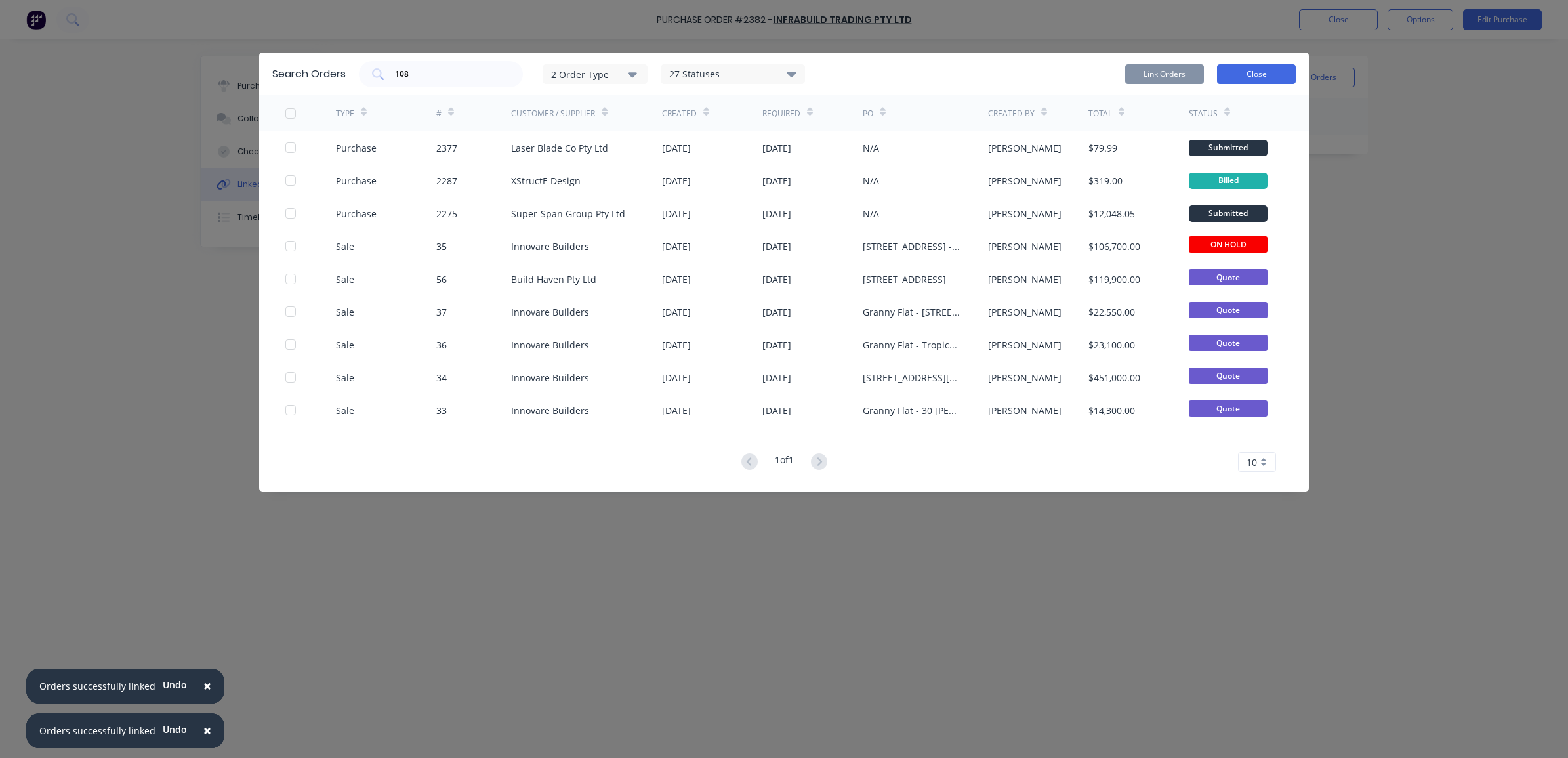
click at [1254, 64] on button "Close" at bounding box center [1257, 74] width 79 height 19
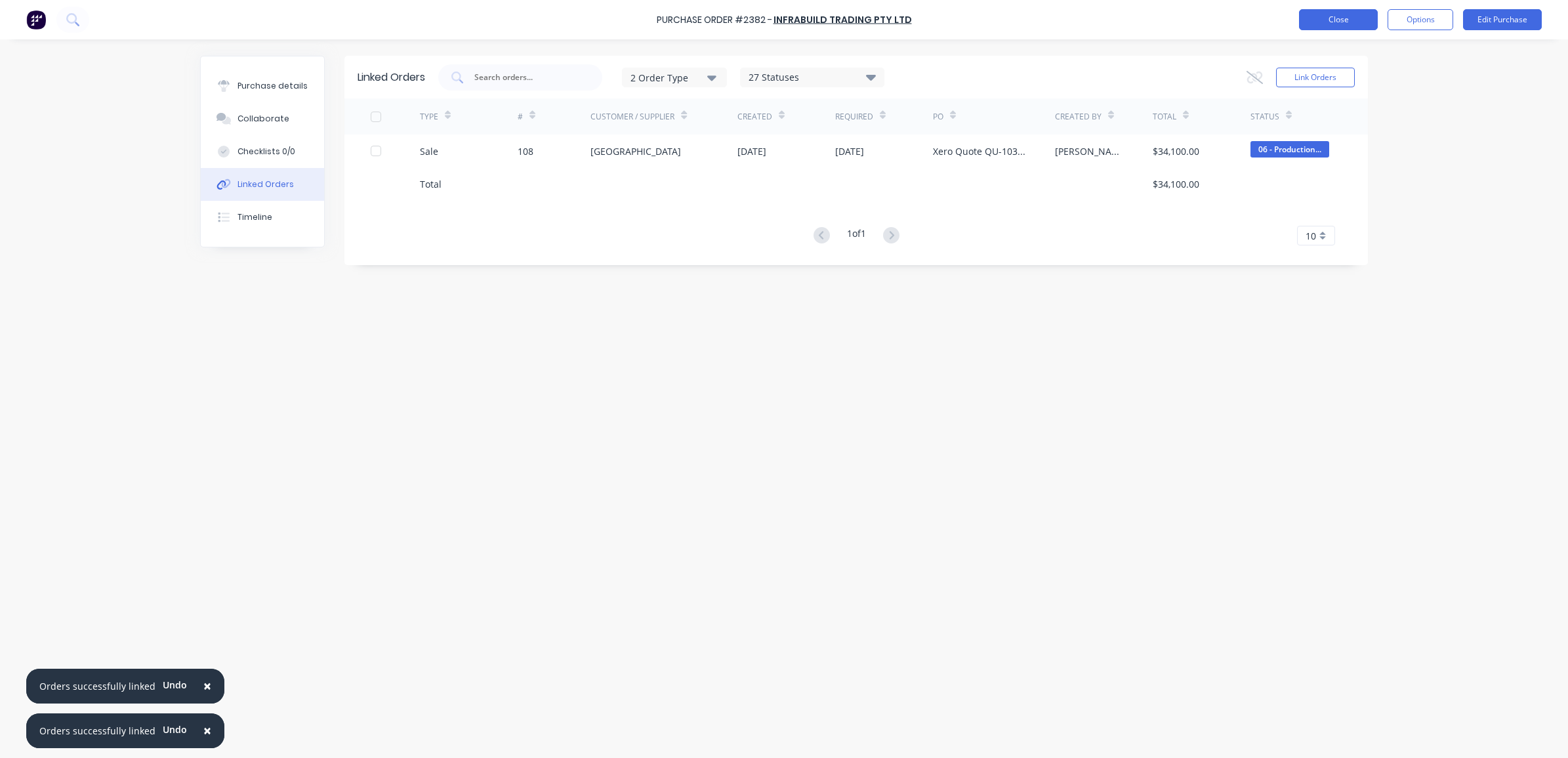
click at [1320, 21] on button "Close" at bounding box center [1339, 20] width 79 height 21
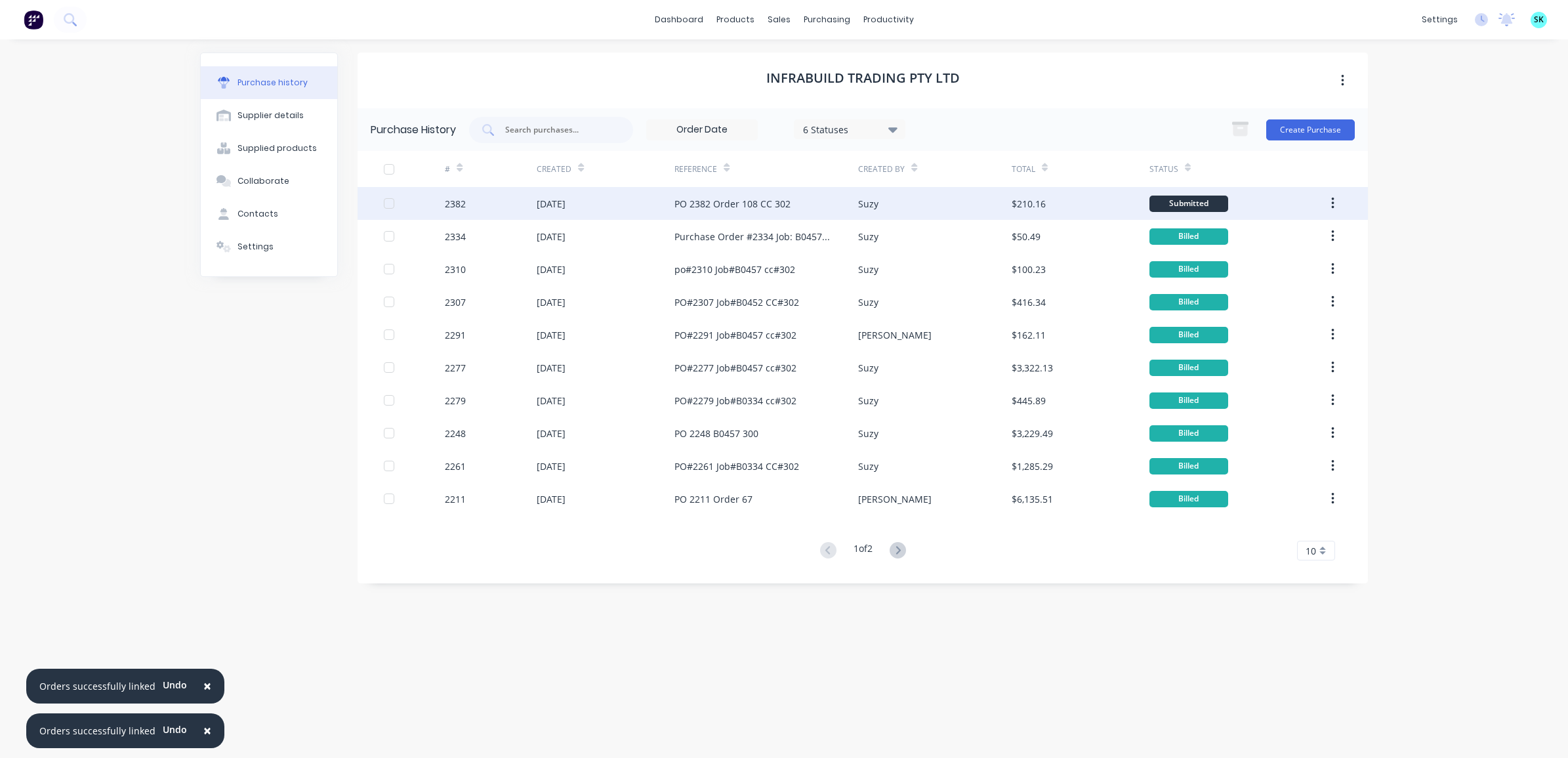
click at [878, 212] on div "Suzy" at bounding box center [934, 204] width 153 height 33
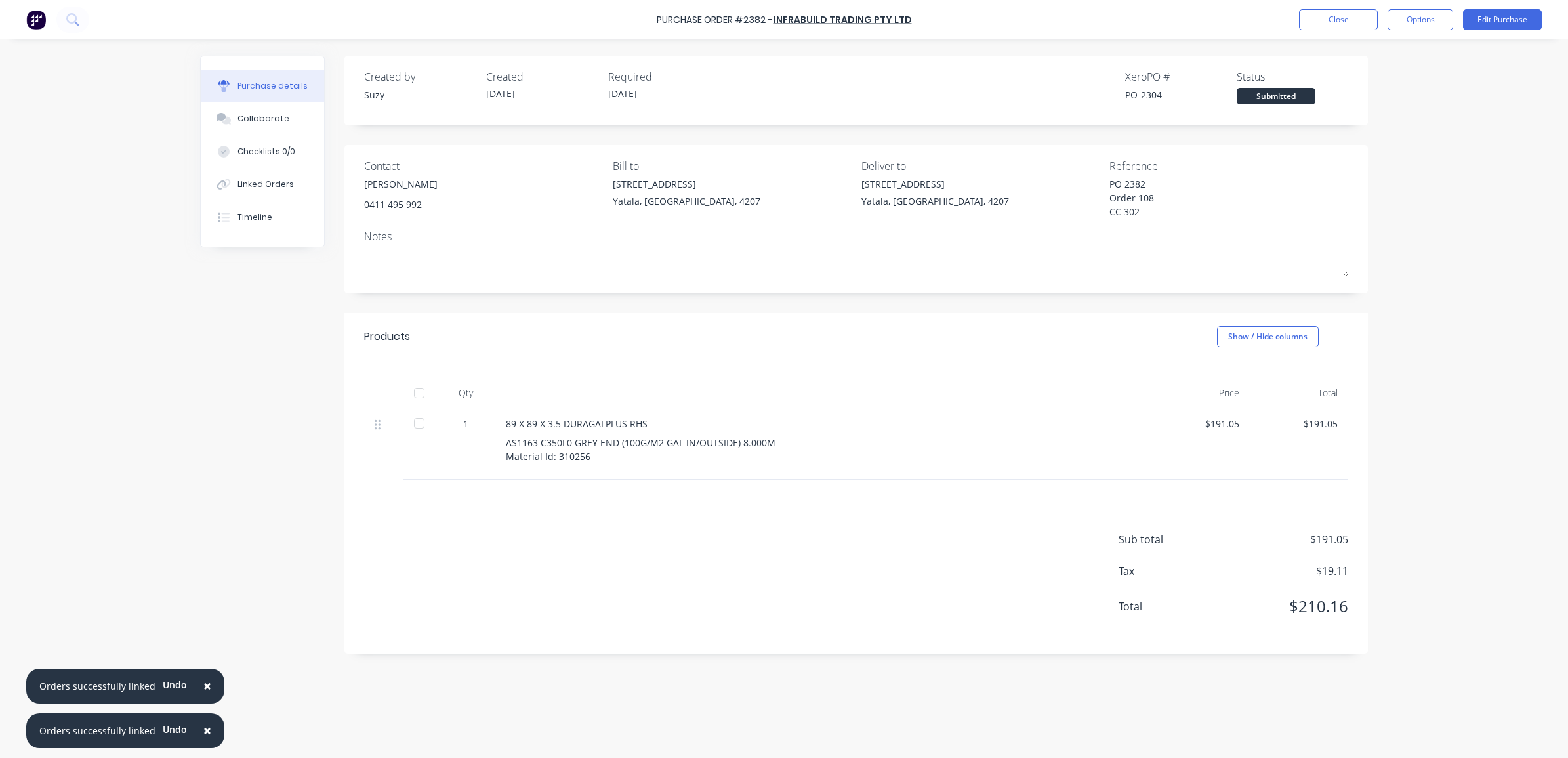
click at [204, 731] on span "×" at bounding box center [208, 730] width 8 height 18
click at [197, 729] on button "×" at bounding box center [207, 731] width 34 height 32
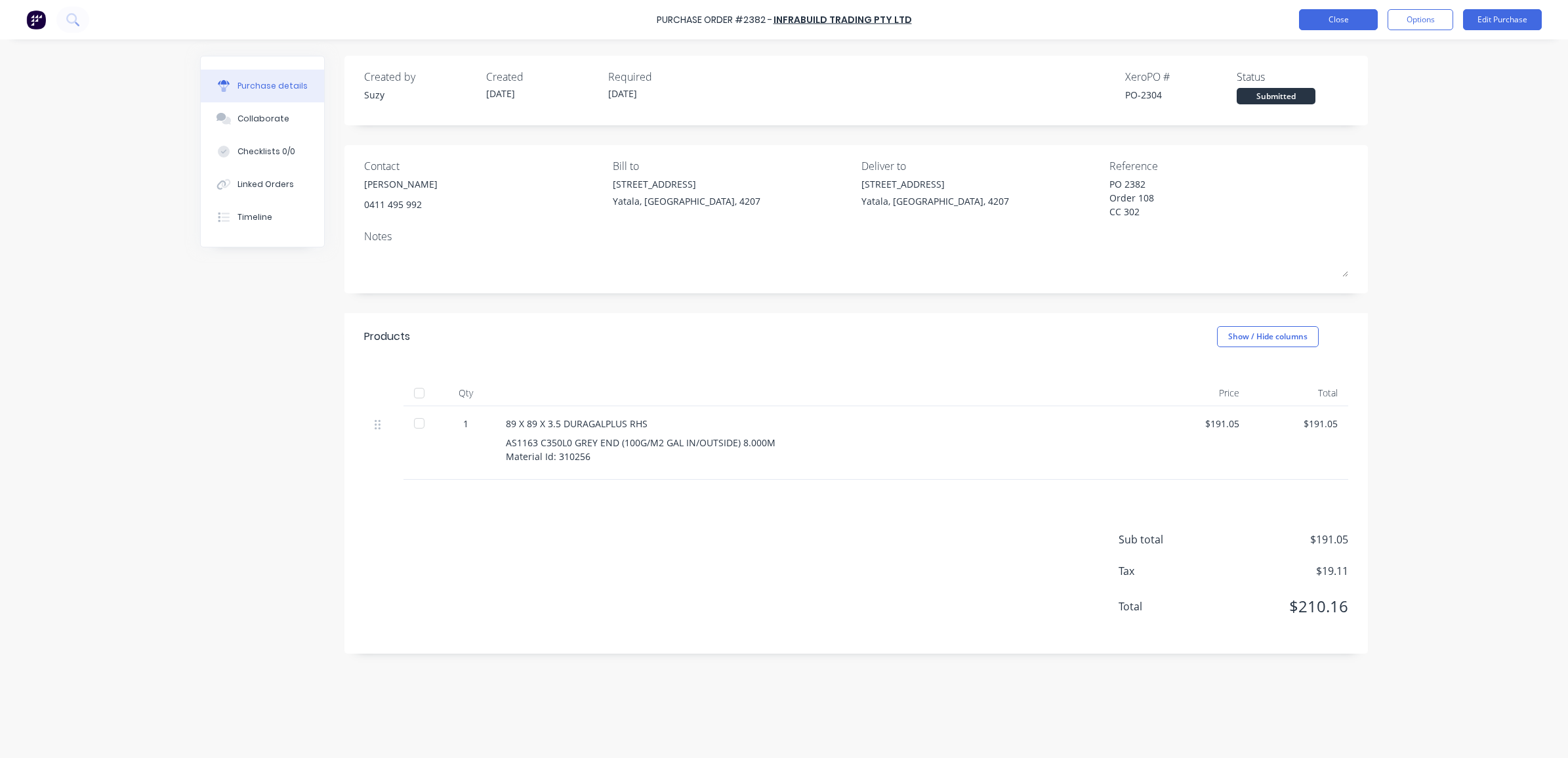
click at [1354, 16] on button "Close" at bounding box center [1339, 20] width 79 height 21
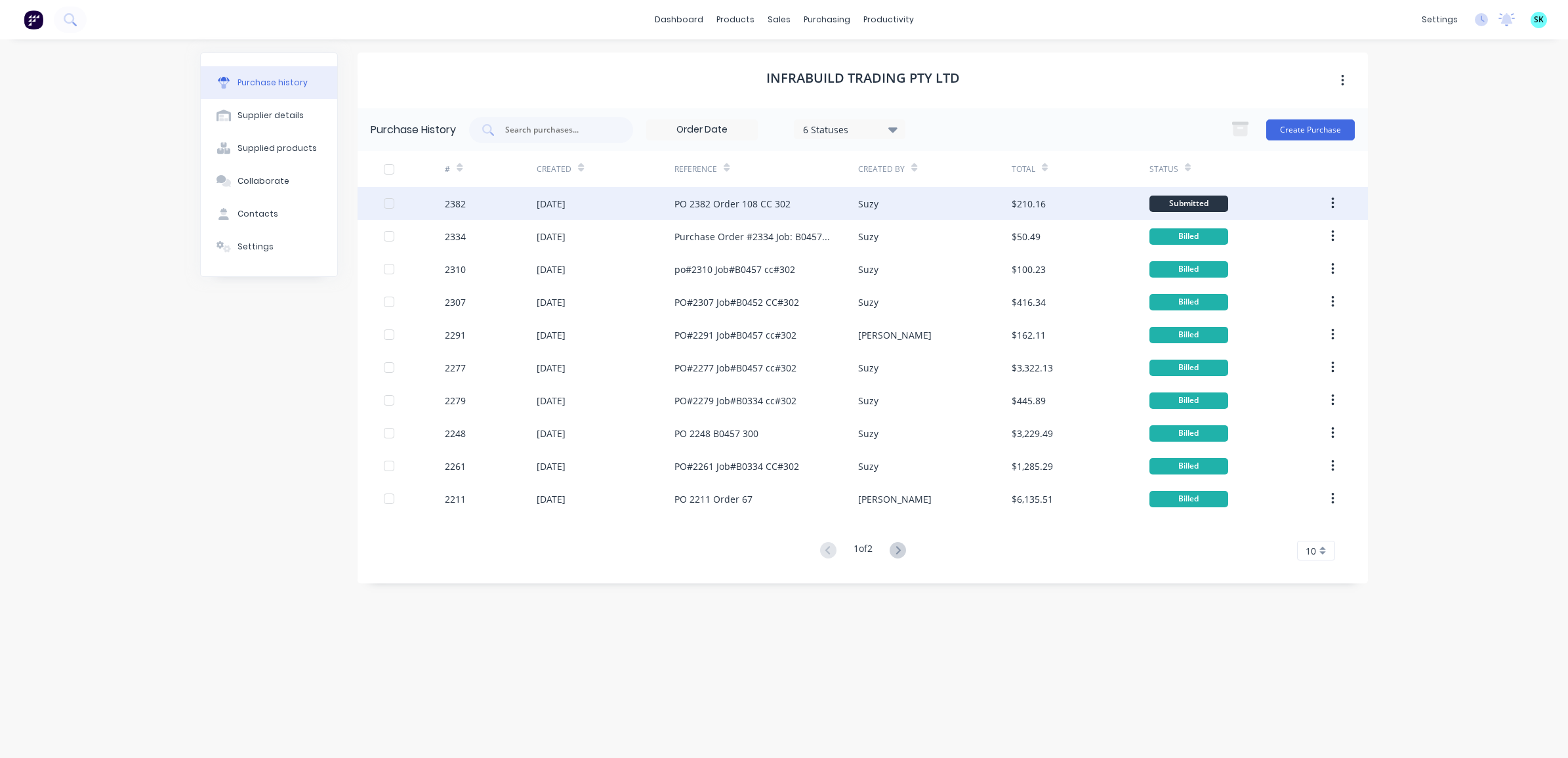
click at [723, 199] on div "PO 2382 Order 108 CC 302" at bounding box center [733, 204] width 116 height 13
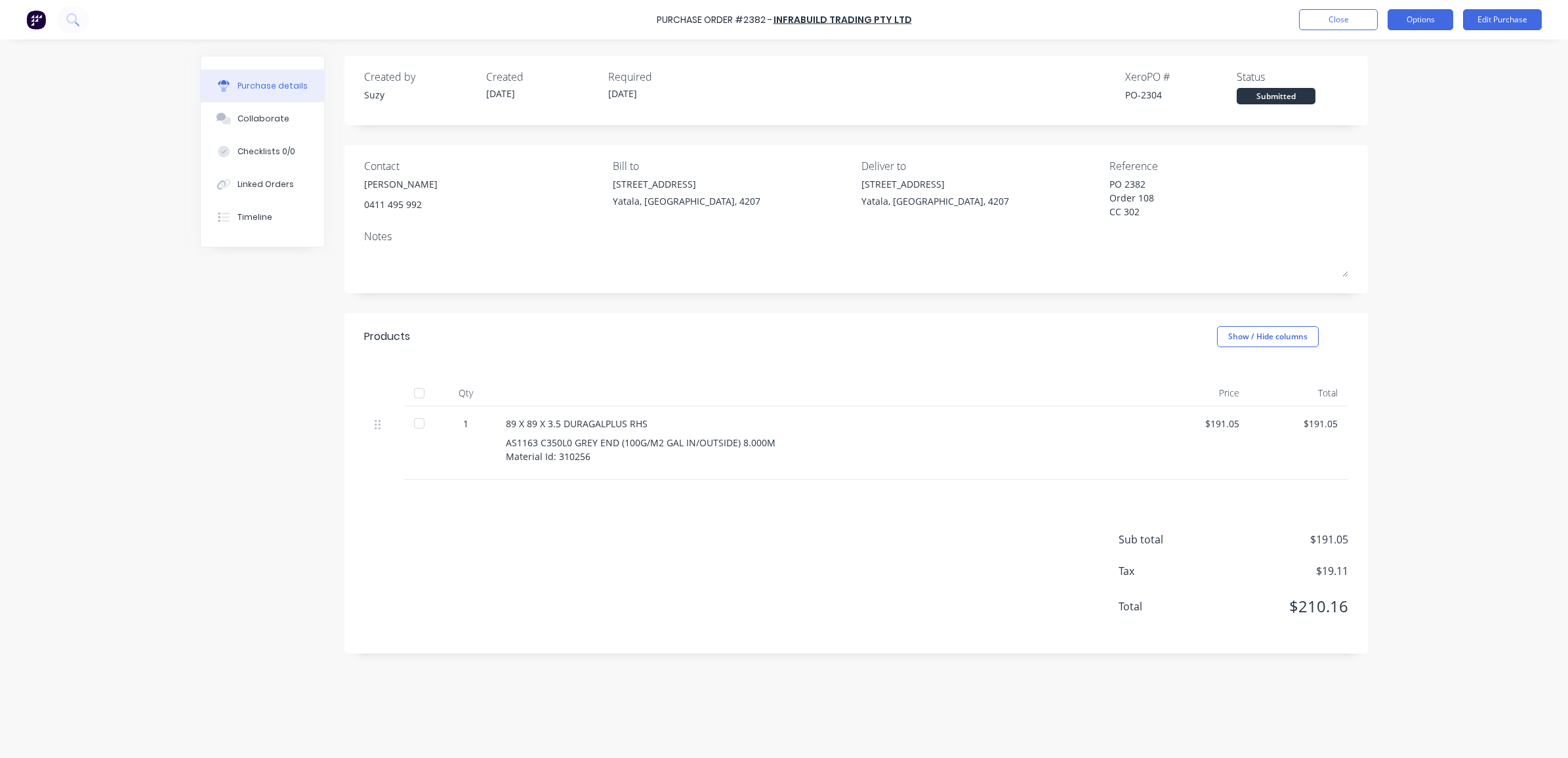
click at [1413, 14] on button "Options" at bounding box center [1421, 20] width 65 height 21
click at [1411, 50] on div "Print / Email" at bounding box center [1391, 54] width 101 height 19
click at [1356, 80] on div "With pricing" at bounding box center [1391, 80] width 101 height 19
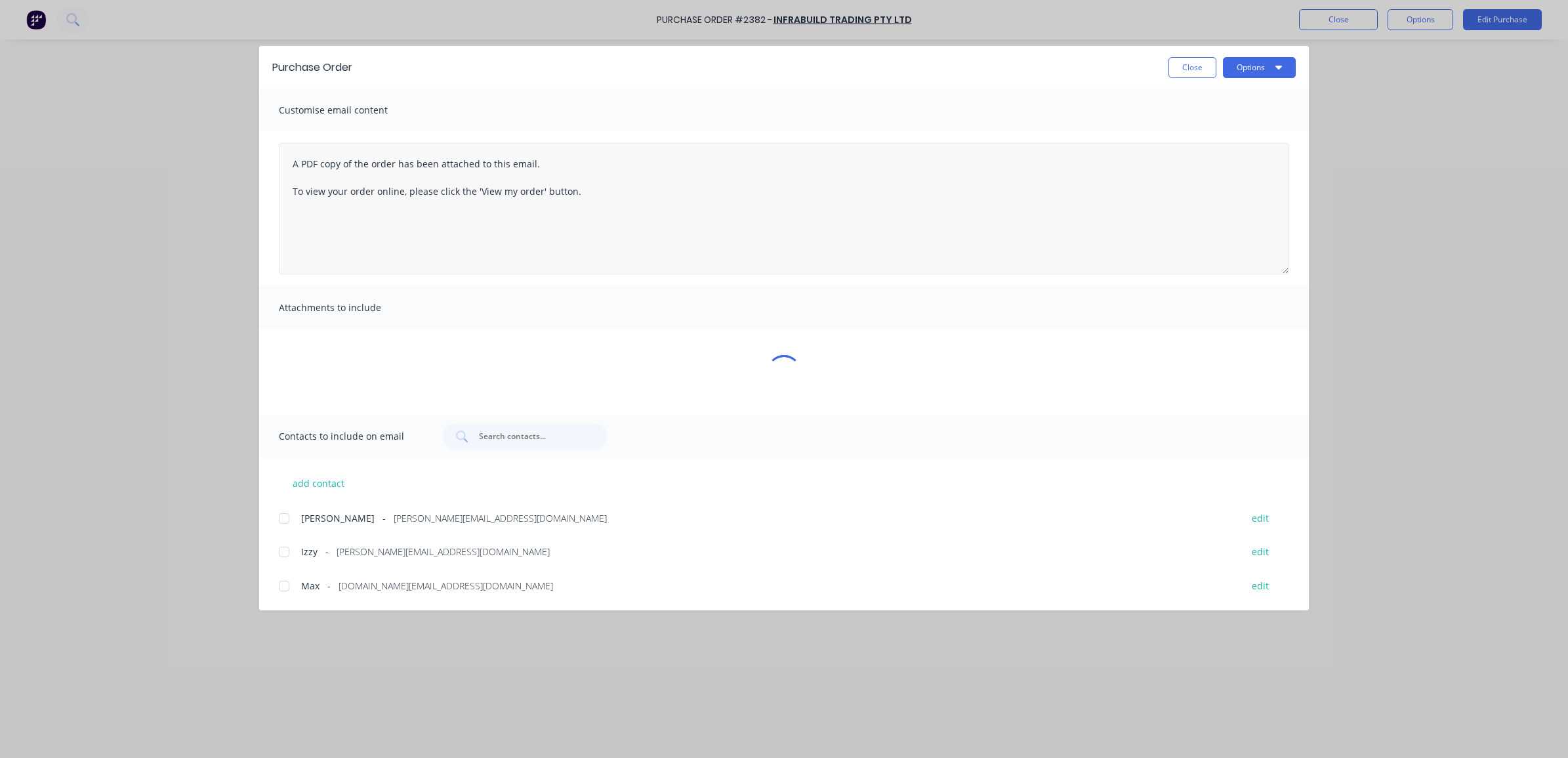
type textarea "x"
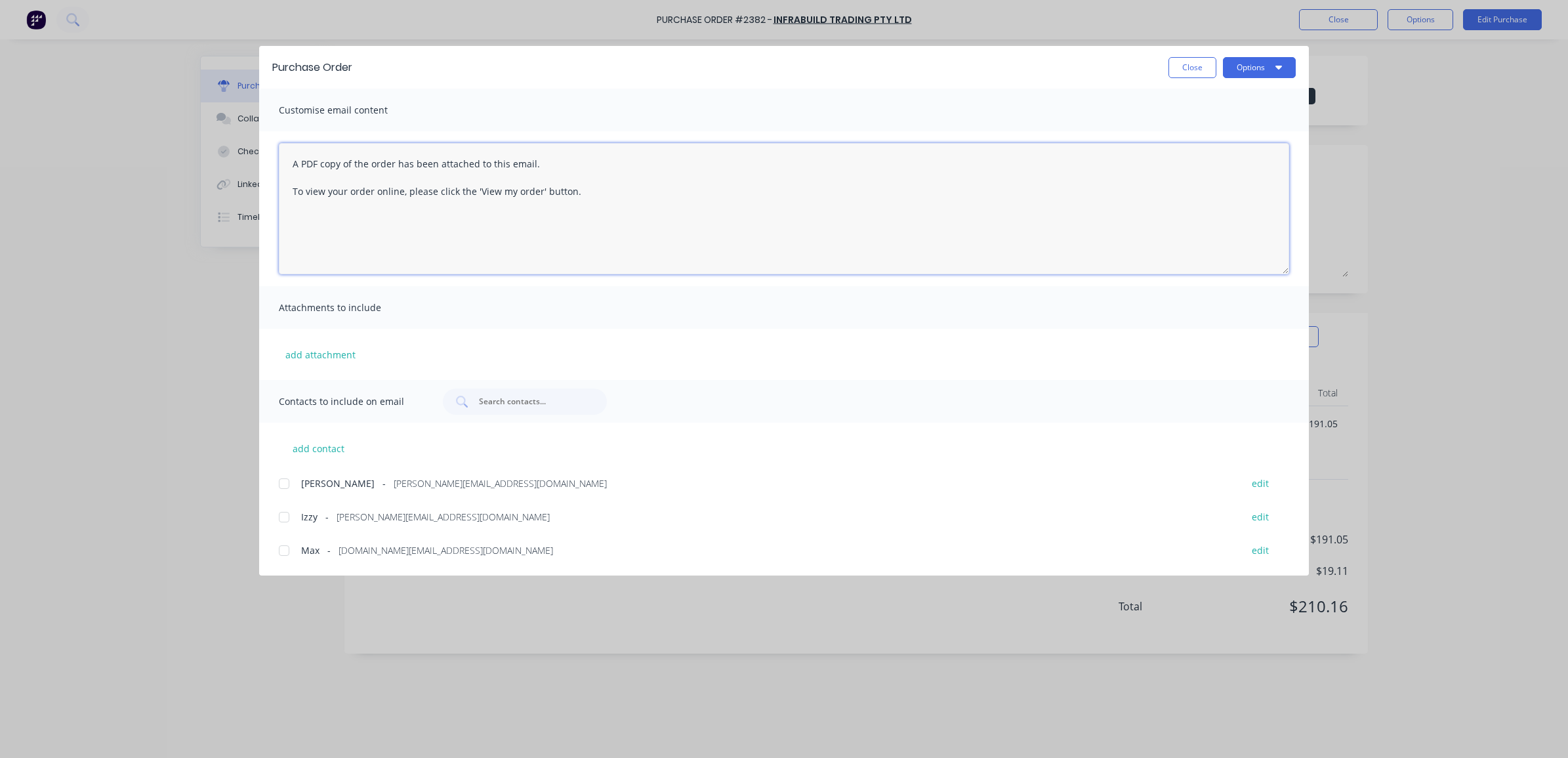
drag, startPoint x: 623, startPoint y: 197, endPoint x: 279, endPoint y: 148, distance: 347.5
click at [279, 148] on textarea "A PDF copy of the order has been attached to this email. To view your order onl…" at bounding box center [784, 209] width 1010 height 132
paste textarea "Quotation No. 2682282"
click at [579, 175] on textarea "Hi team, Please see PO 2382 as per Quotation No. 26822823" at bounding box center [784, 209] width 1010 height 132
click at [288, 553] on div at bounding box center [284, 550] width 26 height 26
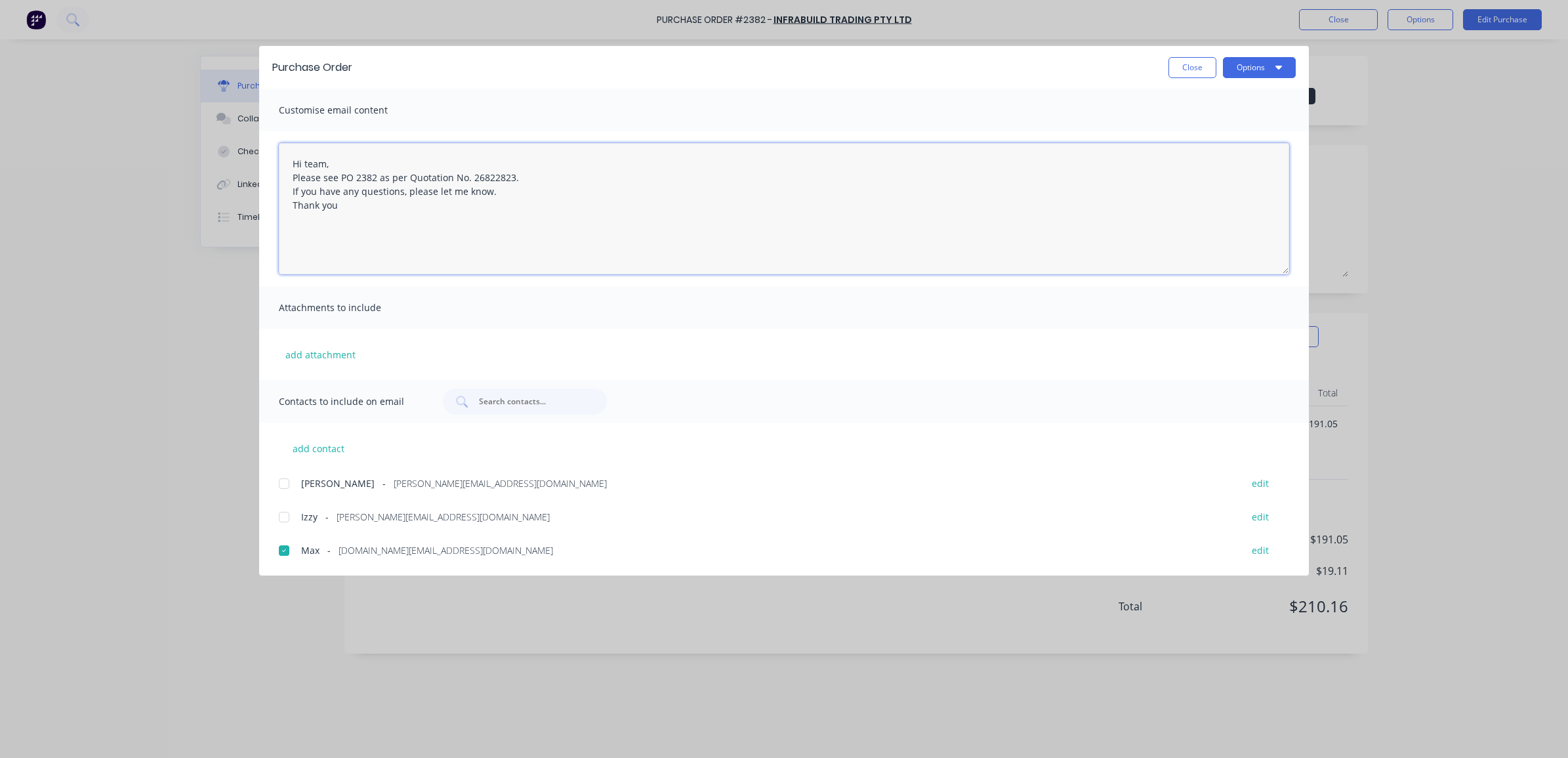
click at [288, 517] on div at bounding box center [284, 517] width 26 height 26
click at [285, 520] on div at bounding box center [284, 517] width 26 height 26
drag, startPoint x: 278, startPoint y: 539, endPoint x: 279, endPoint y: 549, distance: 10.0
click at [278, 540] on div at bounding box center [284, 550] width 26 height 26
type textarea "Hi team, Please see PO 2382 as per Quotation No. 26822823. If you have any ques…"
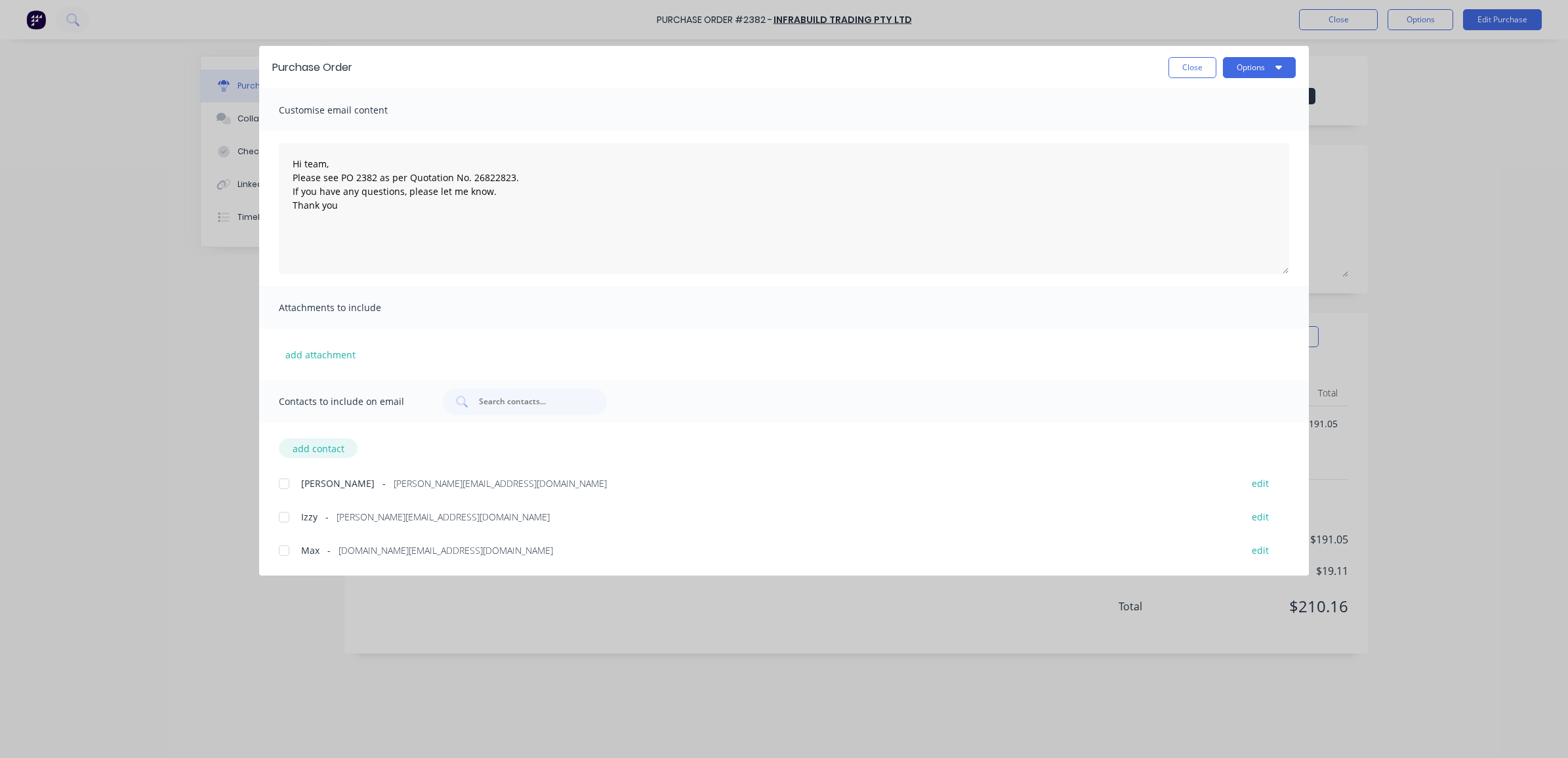
click at [312, 443] on button "add contact" at bounding box center [318, 448] width 79 height 19
select select "AU"
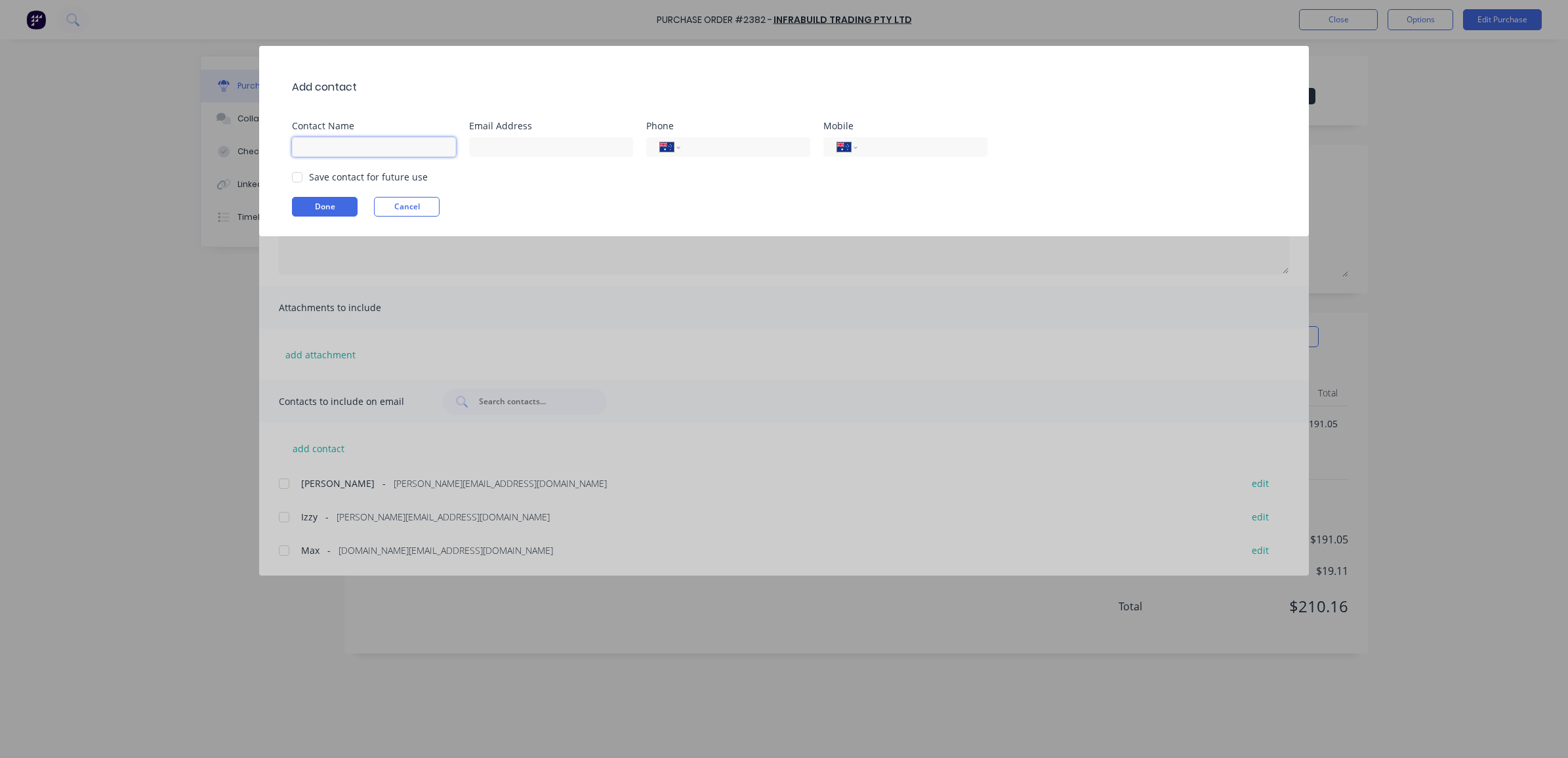
click at [358, 139] on input at bounding box center [374, 147] width 164 height 19
type input "[PERSON_NAME]"
click at [513, 146] on input at bounding box center [551, 147] width 164 height 19
type input "[EMAIL_ADDRESS][DOMAIN_NAME]"
click at [756, 150] on input "tel" at bounding box center [742, 147] width 107 height 15
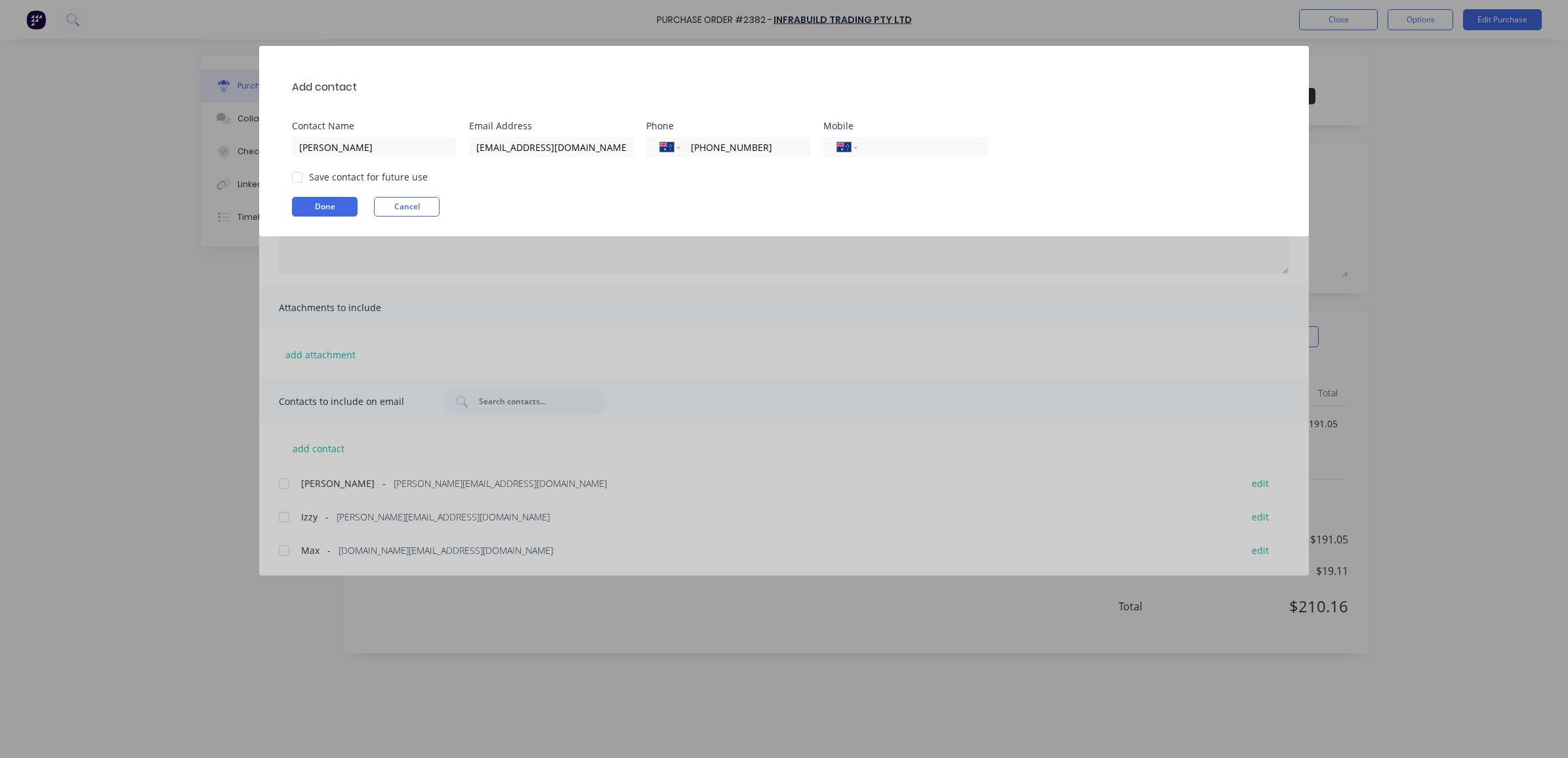
type input "[PHONE_NUMBER]"
click at [733, 184] on div "Save contact for future use" at bounding box center [791, 177] width 998 height 13
click at [294, 167] on div at bounding box center [297, 177] width 26 height 26
click at [305, 210] on button "Done" at bounding box center [325, 207] width 65 height 19
type textarea "x"
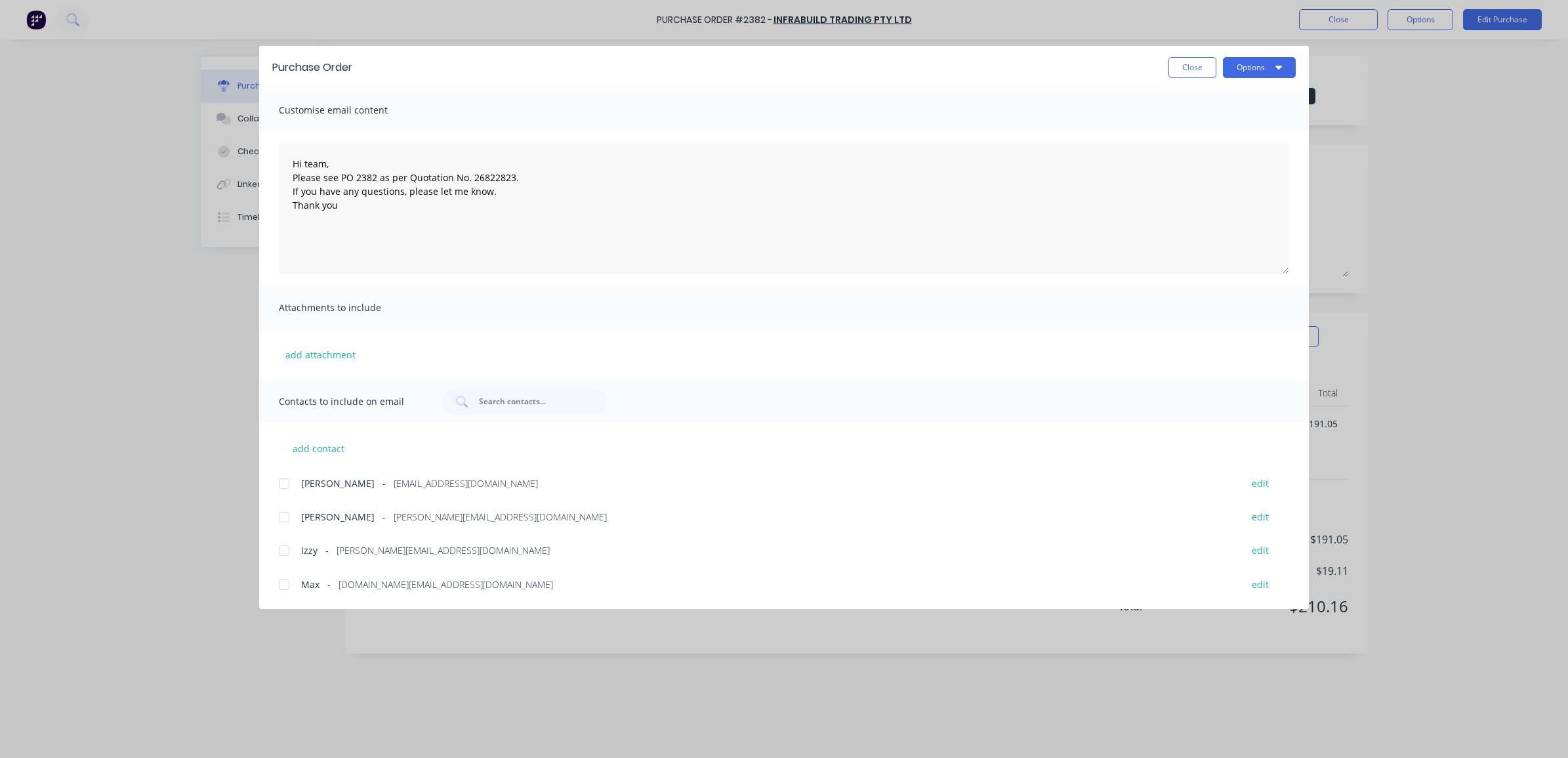
click at [278, 487] on div at bounding box center [284, 483] width 26 height 26
click at [286, 551] on div at bounding box center [284, 550] width 26 height 26
click at [535, 186] on textarea "Hi team, Please see PO 2382 as per Quotation No. 26822823. If you have any ques…" at bounding box center [784, 209] width 1010 height 132
click at [528, 178] on textarea "Hi team, Please see PO 2382 as per Quotation No. 26822823. If you have any ques…" at bounding box center [784, 209] width 1010 height 132
click at [506, 195] on textarea "Hi team, Please see PO 2382 as per Quotation No. 26822823. If you have any ques…" at bounding box center [784, 209] width 1010 height 132
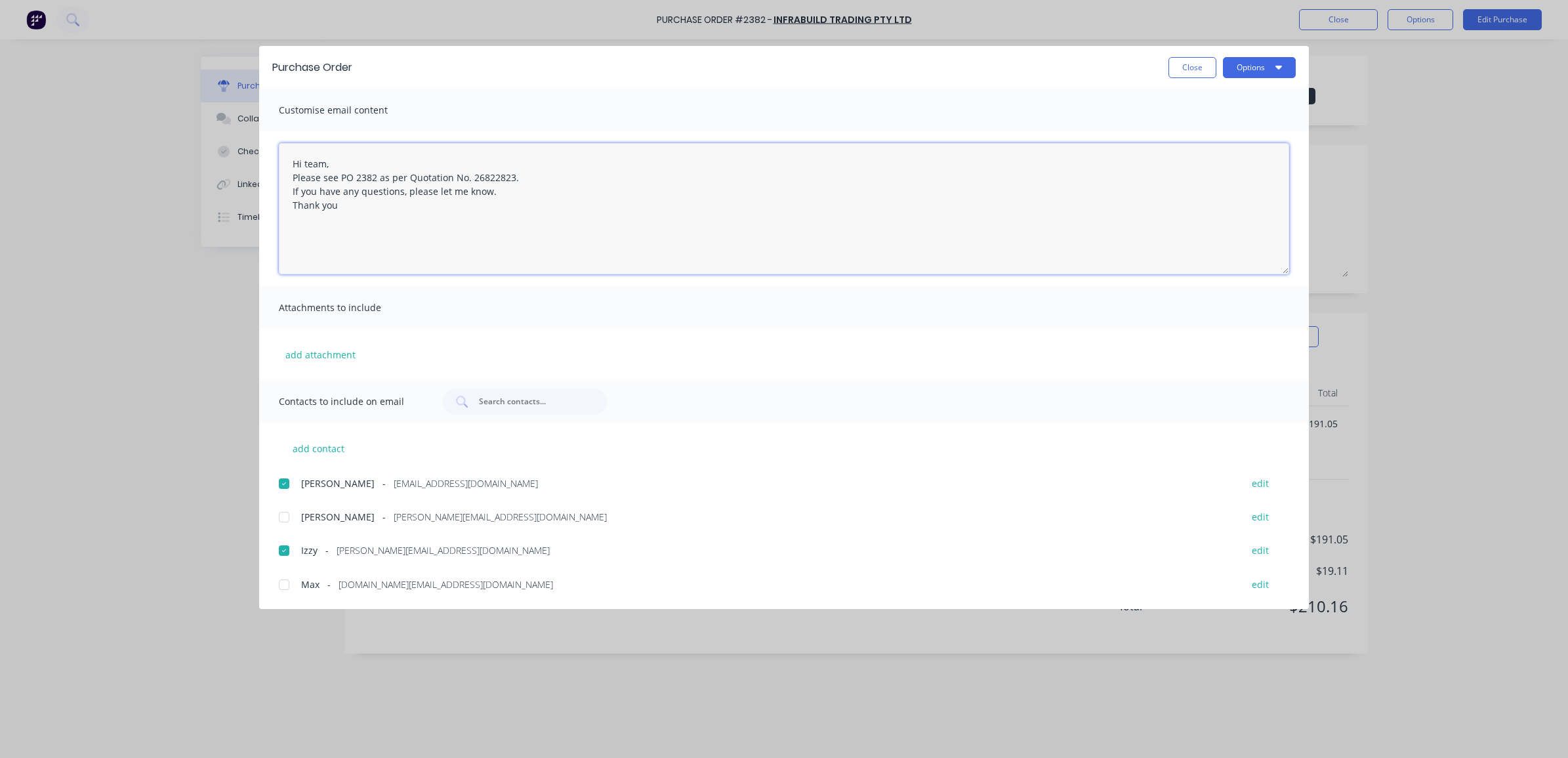
drag, startPoint x: 502, startPoint y: 192, endPoint x: 289, endPoint y: 188, distance: 213.0
click at [289, 188] on textarea "Hi team, Please see PO 2382 as per Quotation No. 26822823. If you have any ques…" at bounding box center [784, 209] width 1010 height 132
click at [350, 239] on textarea "Hi team, Please see PO 2382 as per Quotation No. 26822823. [PERSON_NAME], could…" at bounding box center [784, 209] width 1010 height 132
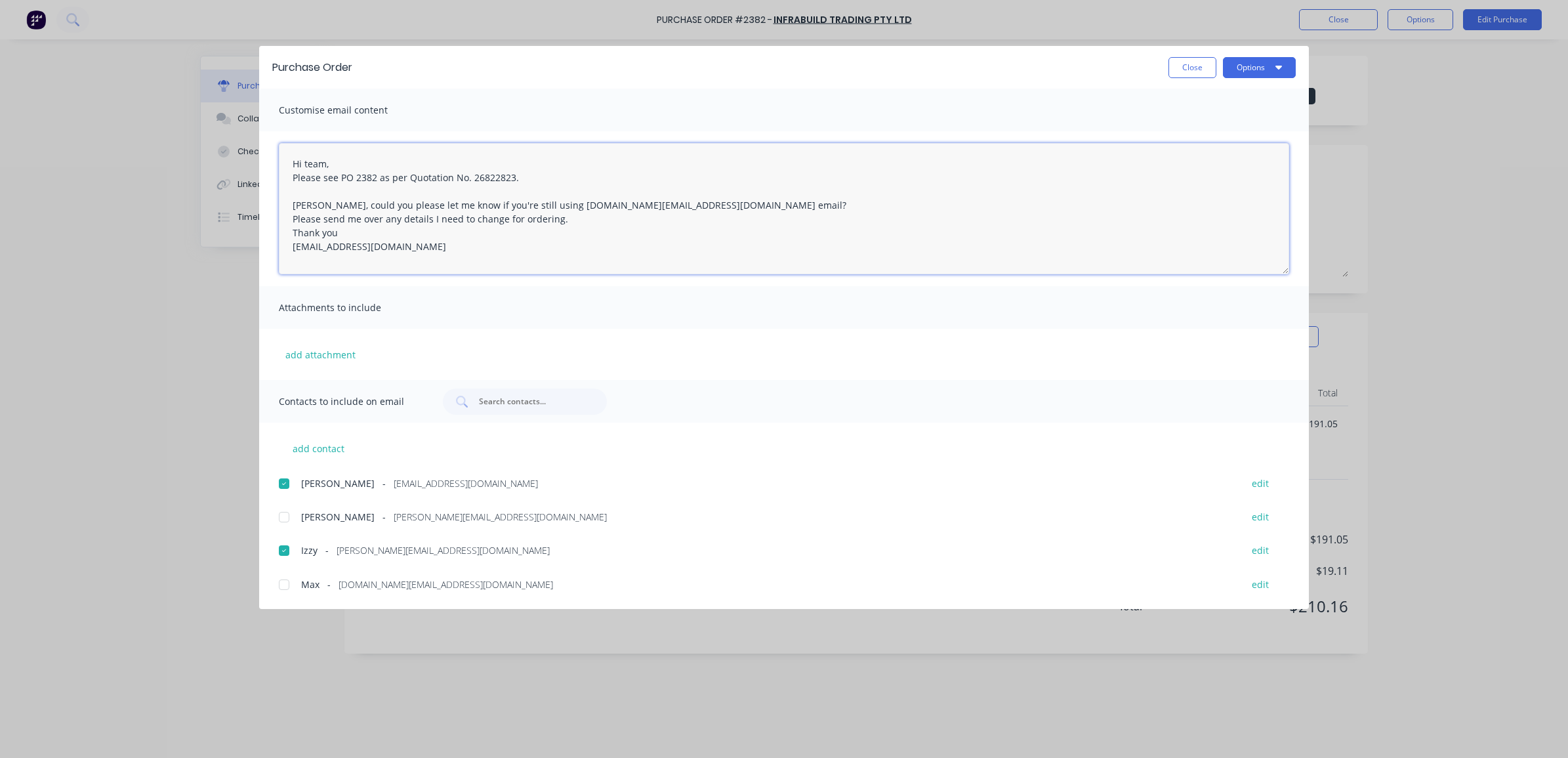
click at [353, 235] on textarea "Hi team, Please see PO 2382 as per Quotation No. 26822823. [PERSON_NAME], could…" at bounding box center [784, 209] width 1010 height 132
type textarea "Hi team, Please see PO 2382 as per Quotation No. 26822823. [PERSON_NAME], could…"
click at [1245, 70] on button "Options" at bounding box center [1259, 67] width 73 height 21
click at [1219, 159] on div "Email" at bounding box center [1233, 153] width 101 height 19
click at [1193, 67] on button "Close" at bounding box center [1193, 67] width 48 height 21
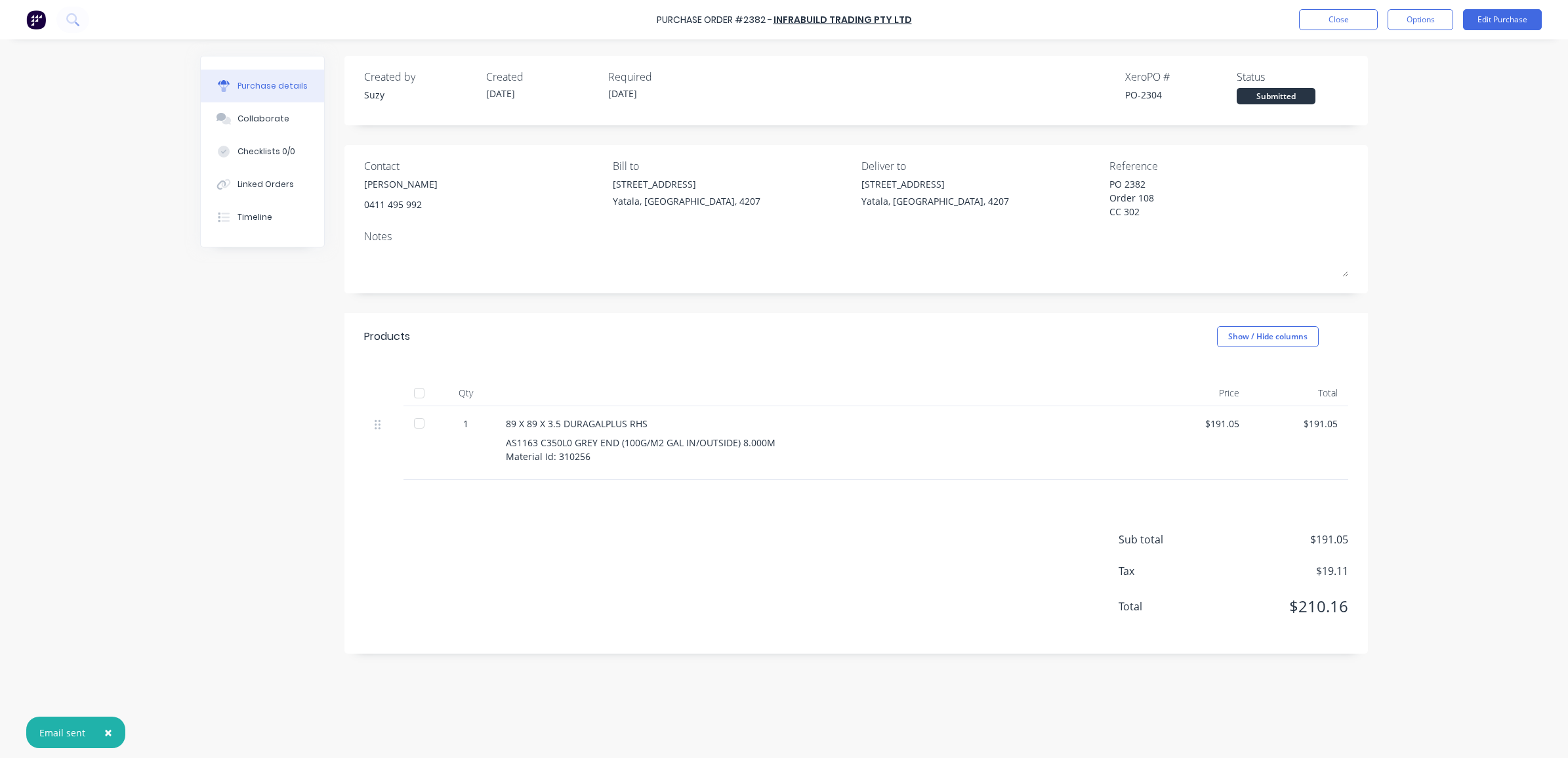
click at [109, 732] on span "×" at bounding box center [109, 732] width 8 height 18
type textarea "x"
click at [243, 188] on div "Linked Orders" at bounding box center [265, 185] width 57 height 12
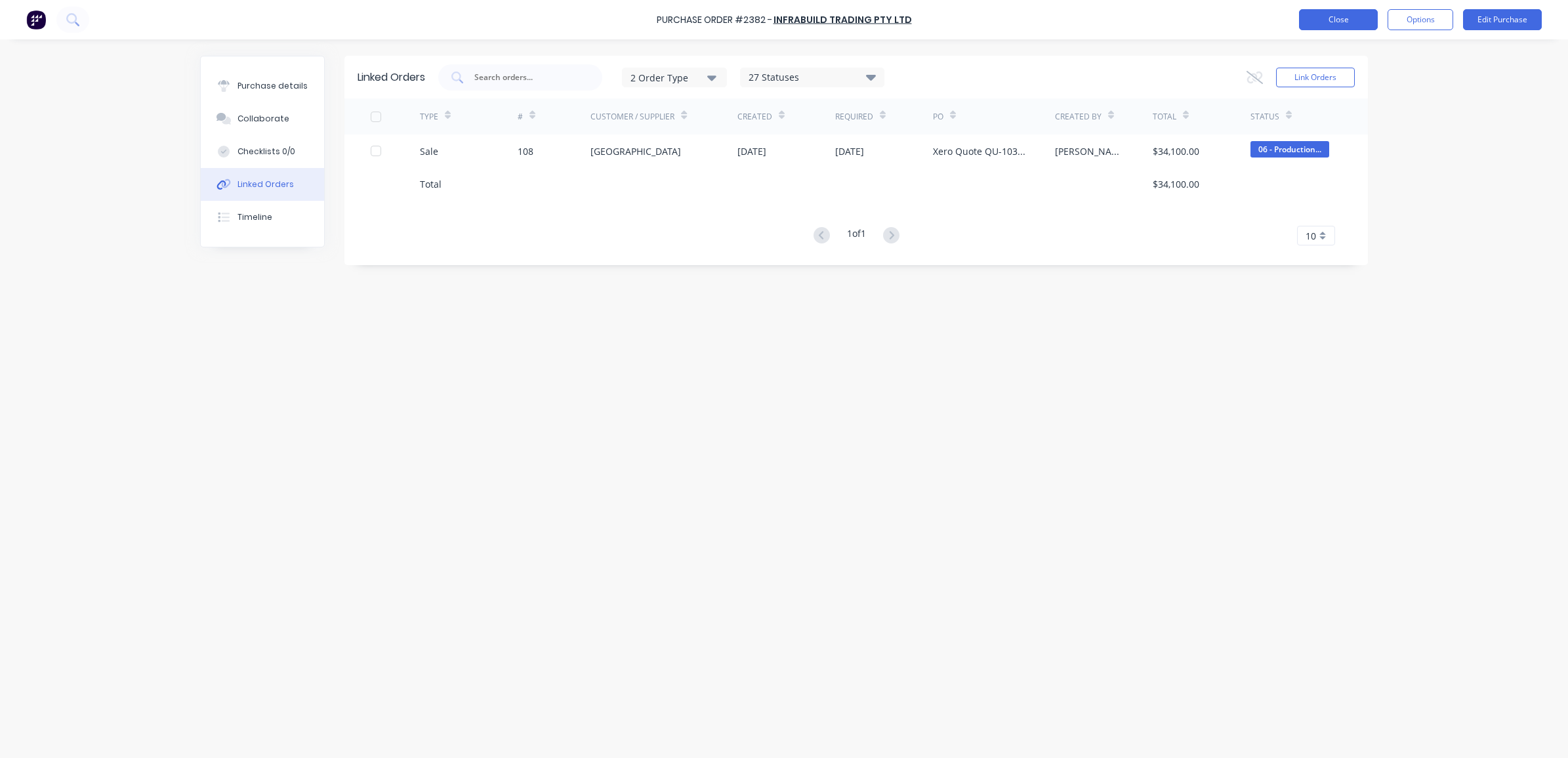
click at [1330, 14] on button "Close" at bounding box center [1339, 20] width 79 height 21
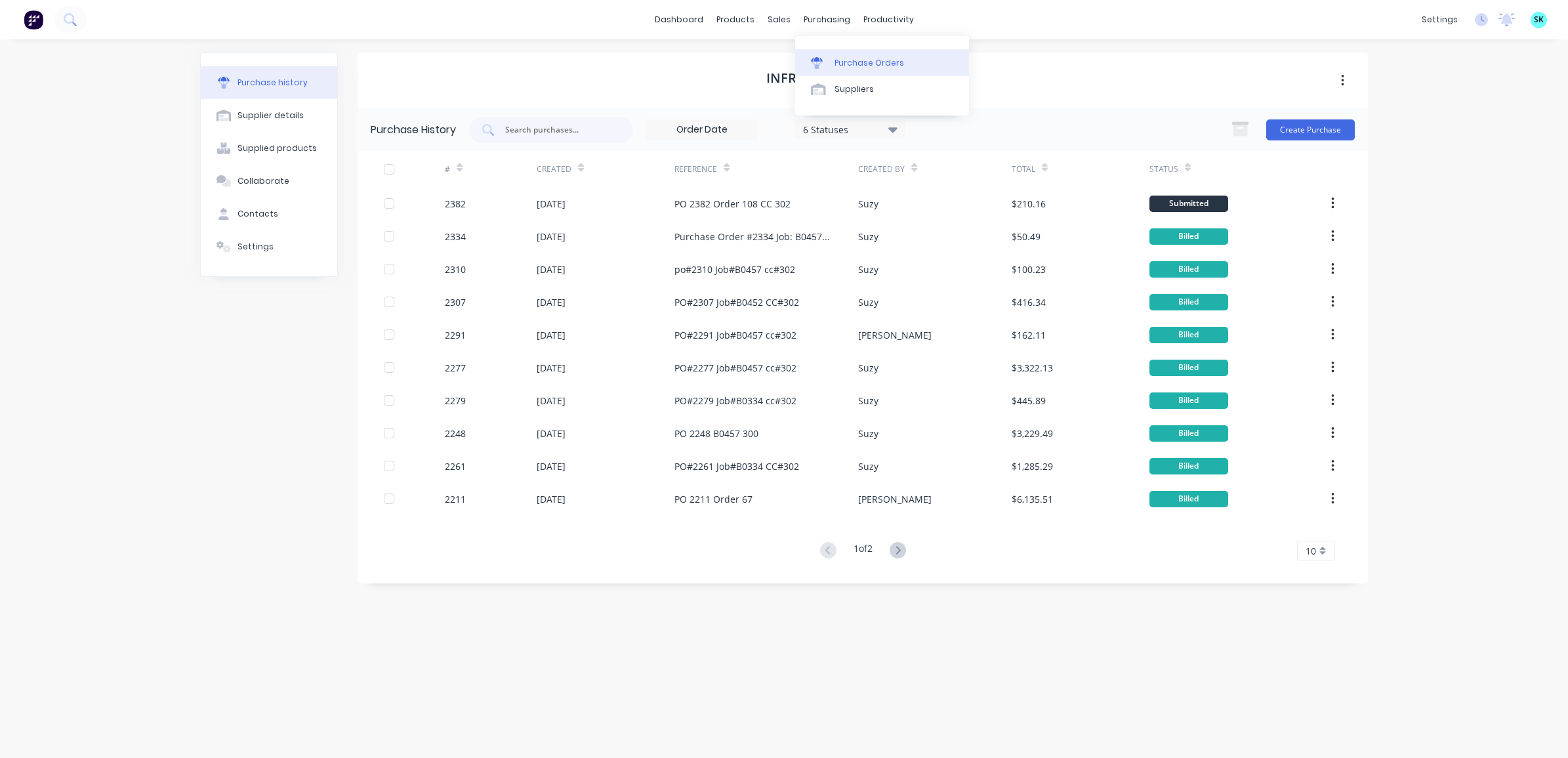
click at [842, 58] on div "Purchase Orders" at bounding box center [869, 63] width 69 height 12
